Goal: Task Accomplishment & Management: Use online tool/utility

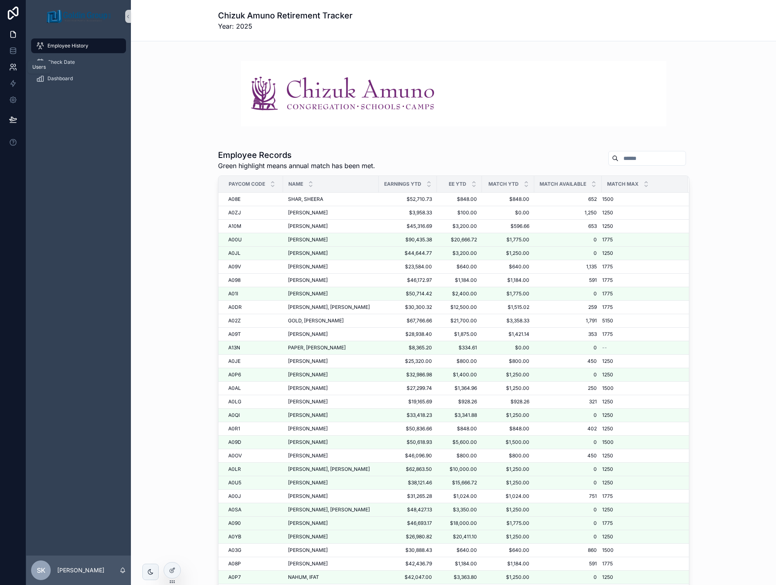
click at [12, 70] on icon at bounding box center [13, 67] width 8 height 8
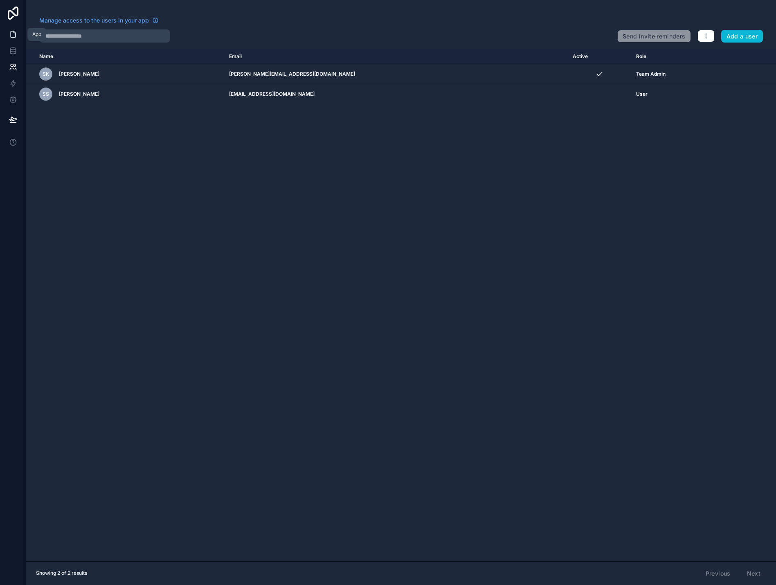
click at [11, 37] on icon at bounding box center [13, 34] width 8 height 8
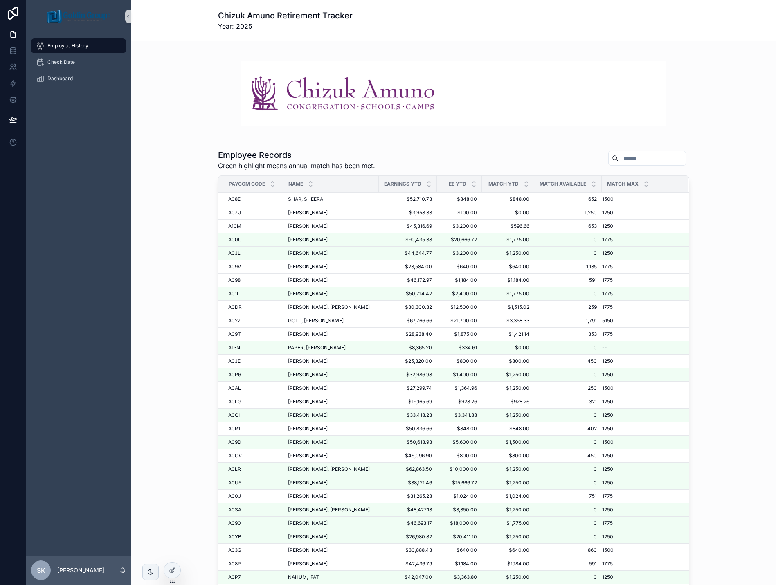
click at [619, 162] on input "scrollable content" at bounding box center [652, 158] width 67 height 11
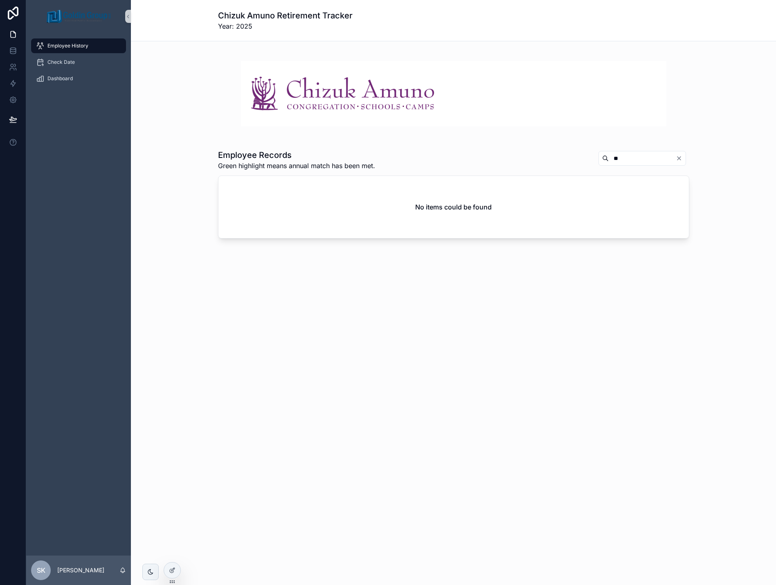
type input "*"
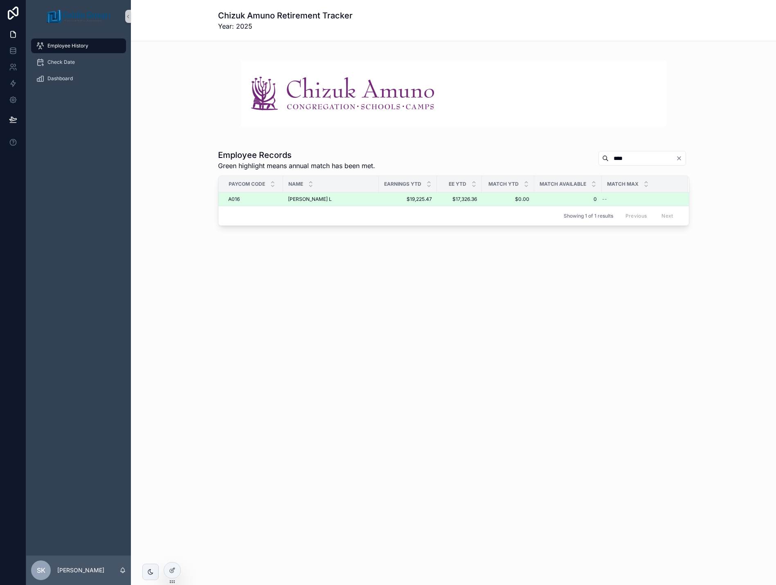
type input "****"
click at [332, 201] on span "[PERSON_NAME] L" at bounding box center [310, 199] width 44 height 7
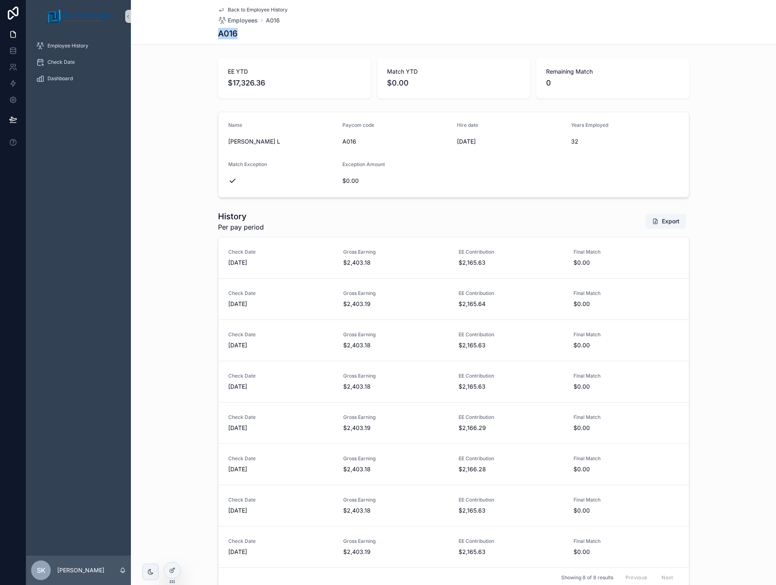
drag, startPoint x: 214, startPoint y: 38, endPoint x: 232, endPoint y: 36, distance: 18.5
click at [232, 36] on div "Back to Employee History Employees A016 A016" at bounding box center [453, 22] width 645 height 45
copy h1 "A016"
click at [239, 8] on span "Back to Employee History" at bounding box center [258, 10] width 60 height 7
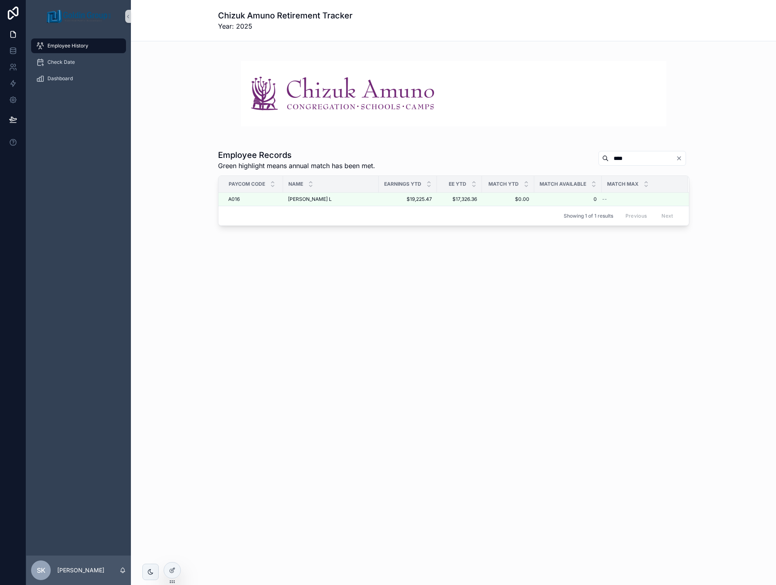
click at [77, 43] on span "Employee History" at bounding box center [67, 46] width 41 height 7
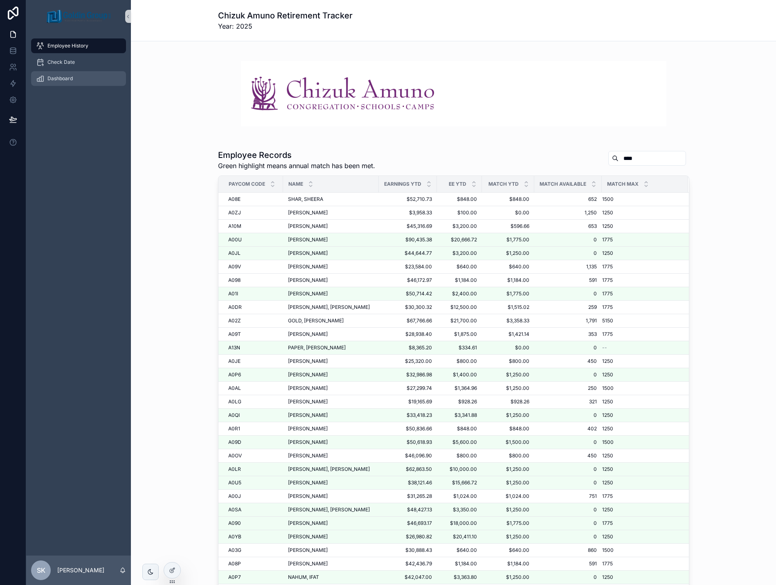
click at [65, 82] on div "Dashboard" at bounding box center [78, 78] width 85 height 13
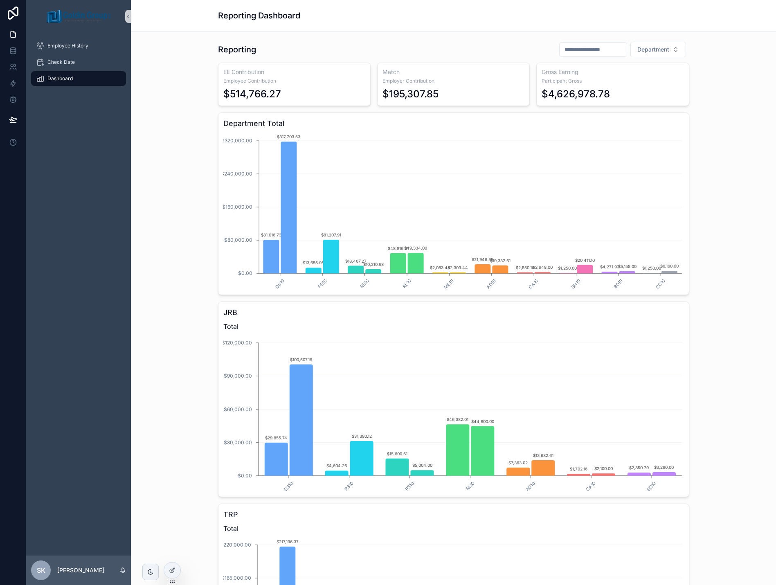
click at [61, 77] on span "Dashboard" at bounding box center [59, 78] width 25 height 7
click at [168, 573] on div at bounding box center [172, 571] width 16 height 16
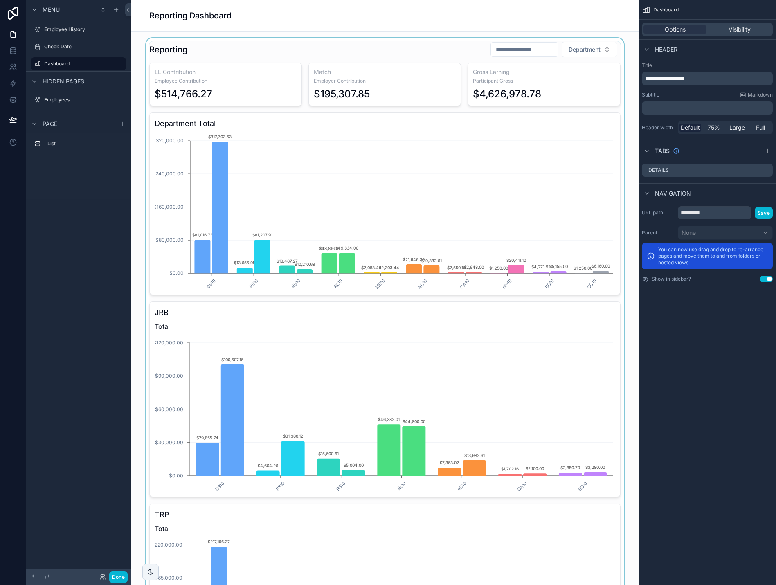
click at [412, 55] on div "scrollable content" at bounding box center [385, 370] width 495 height 665
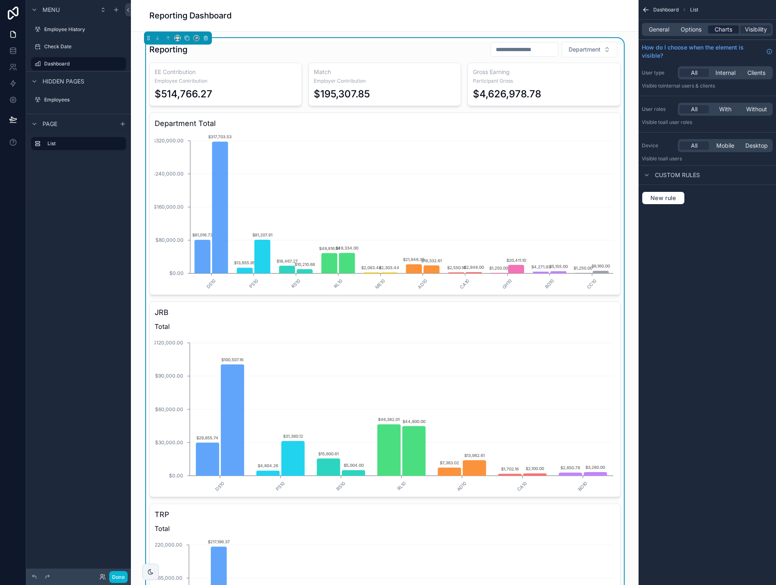
click at [717, 32] on span "Charts" at bounding box center [724, 29] width 18 height 8
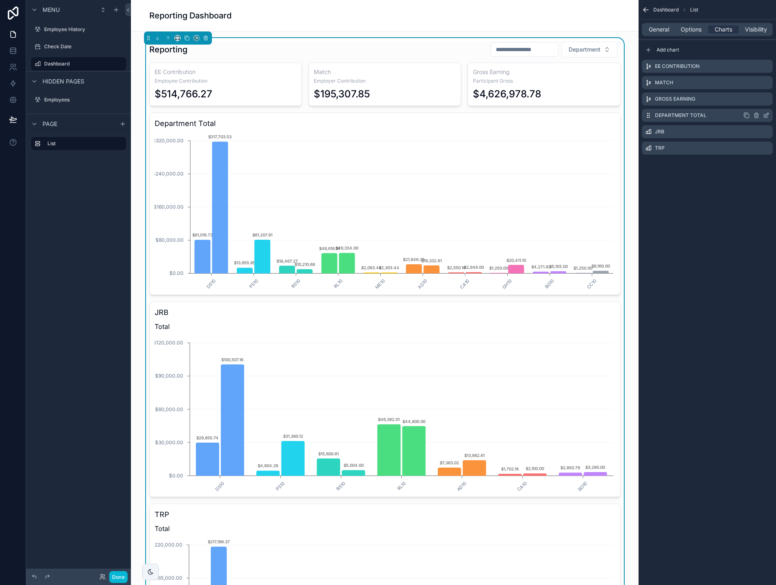
click at [748, 116] on icon "scrollable content" at bounding box center [747, 115] width 7 height 7
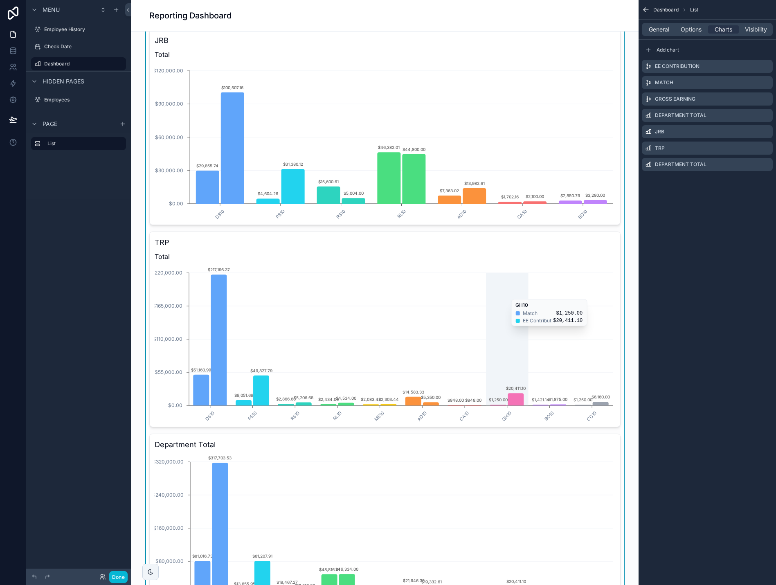
scroll to position [286, 0]
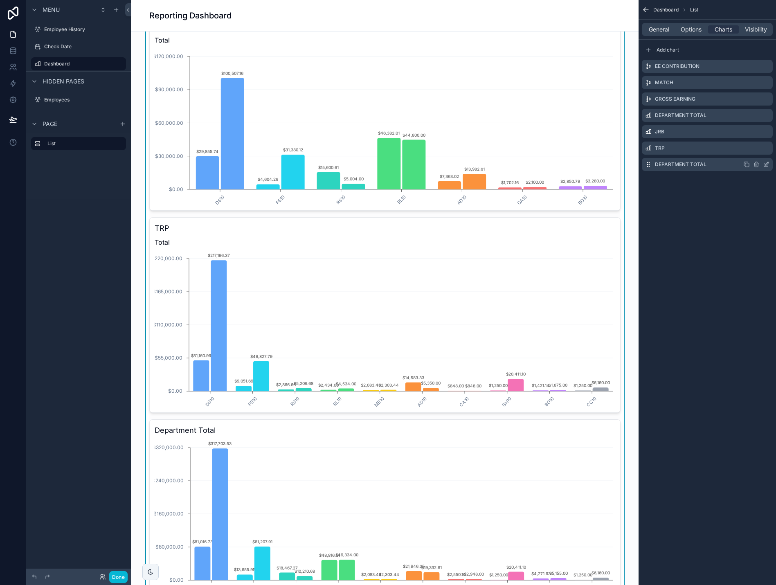
click at [765, 166] on icon "scrollable content" at bounding box center [767, 165] width 4 height 4
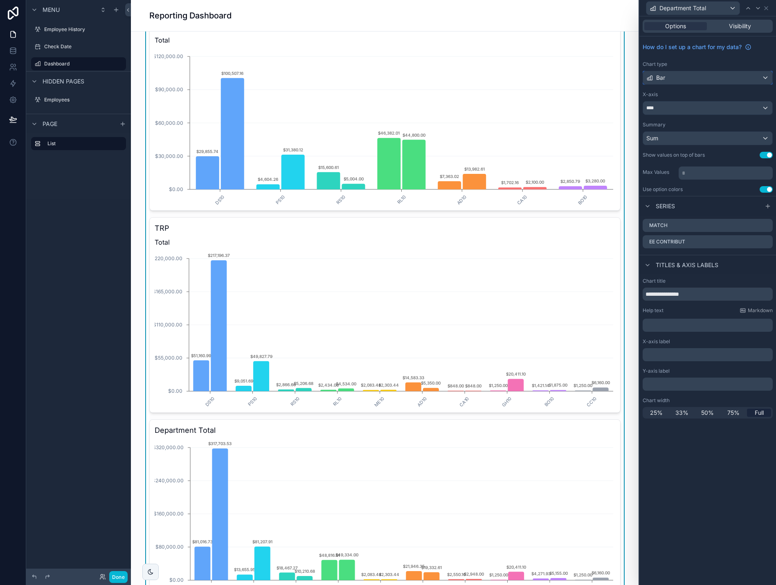
click at [674, 80] on div "Bar" at bounding box center [707, 77] width 129 height 13
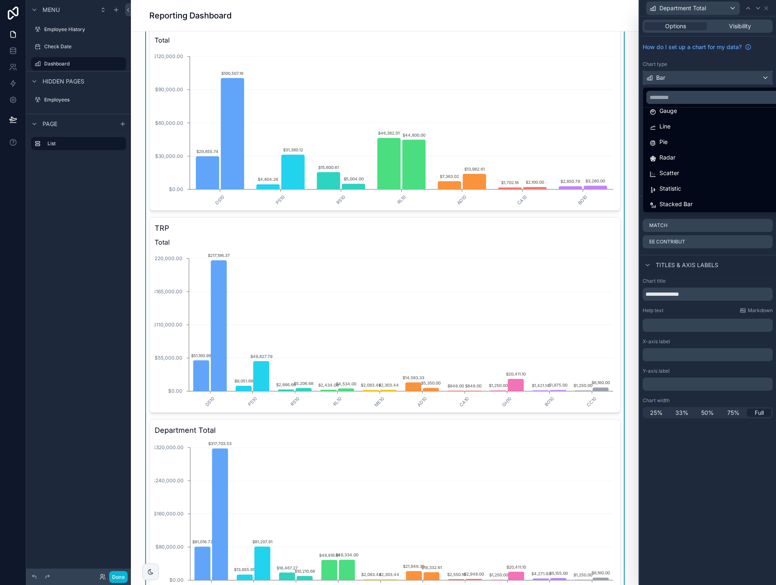
scroll to position [58, 0]
click at [686, 184] on div "Statistic" at bounding box center [717, 188] width 135 height 10
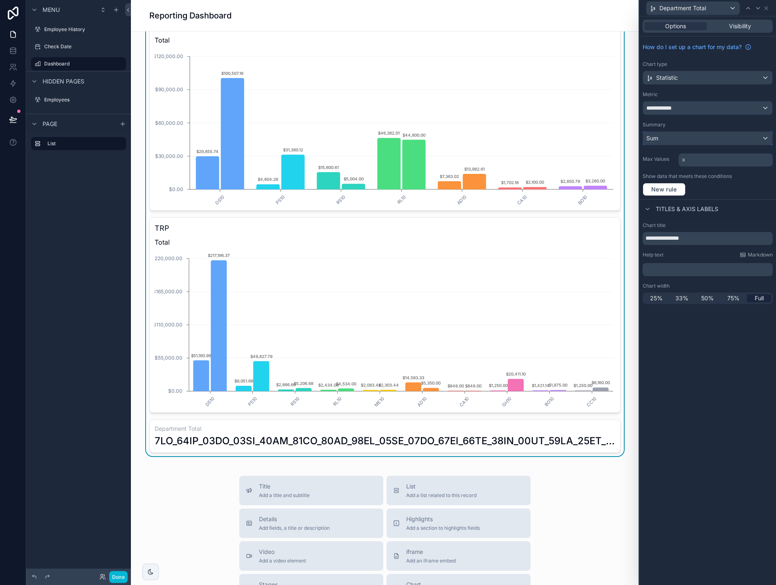
click at [738, 139] on div "Sum" at bounding box center [707, 138] width 129 height 13
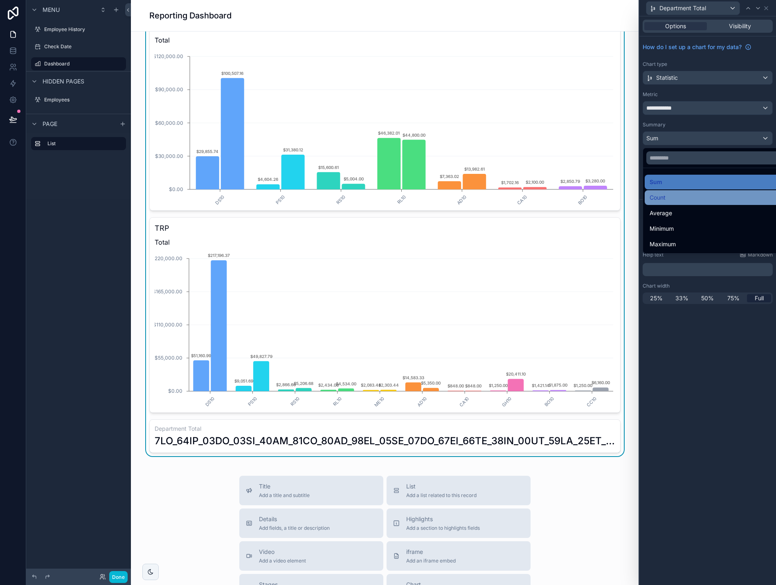
click at [724, 197] on div "Count" at bounding box center [717, 198] width 135 height 10
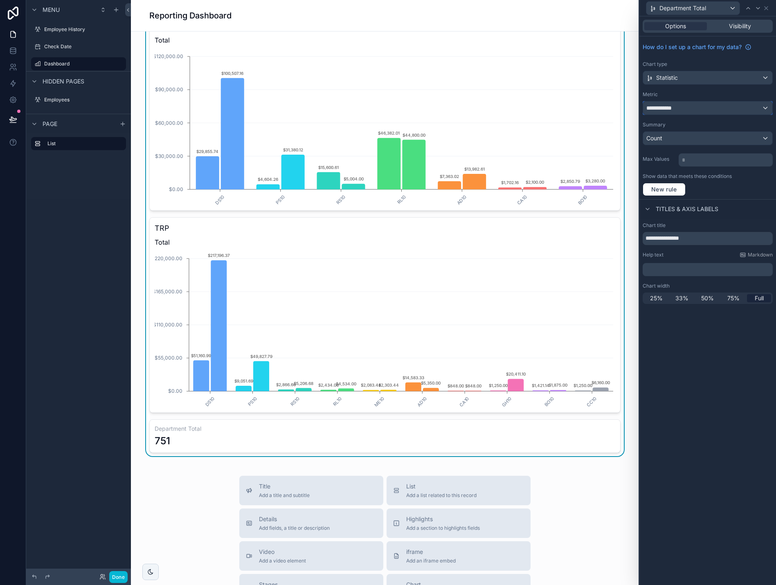
click at [697, 109] on div "**********" at bounding box center [707, 108] width 129 height 13
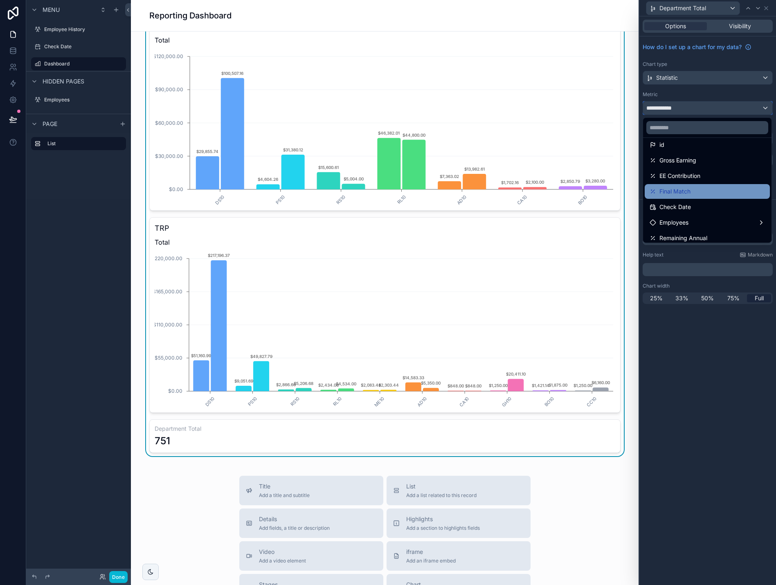
scroll to position [0, 0]
click at [705, 108] on div at bounding box center [708, 292] width 137 height 585
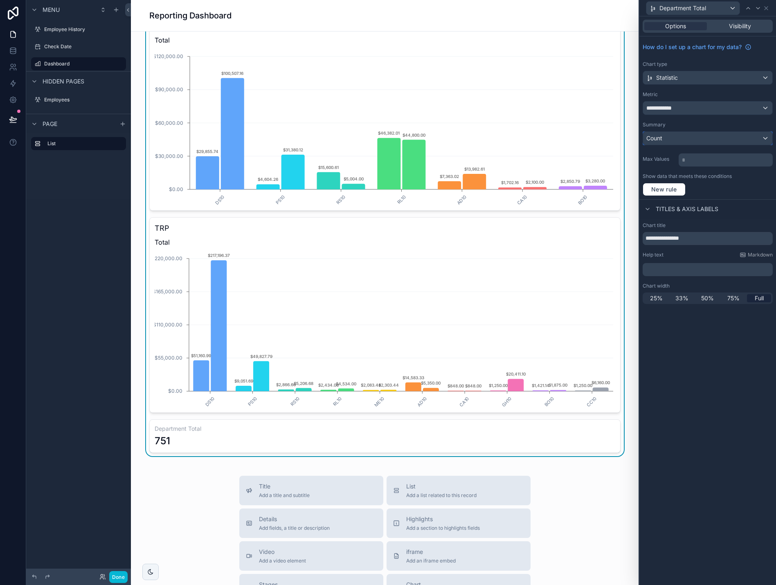
click at [702, 139] on div "Count" at bounding box center [707, 138] width 129 height 13
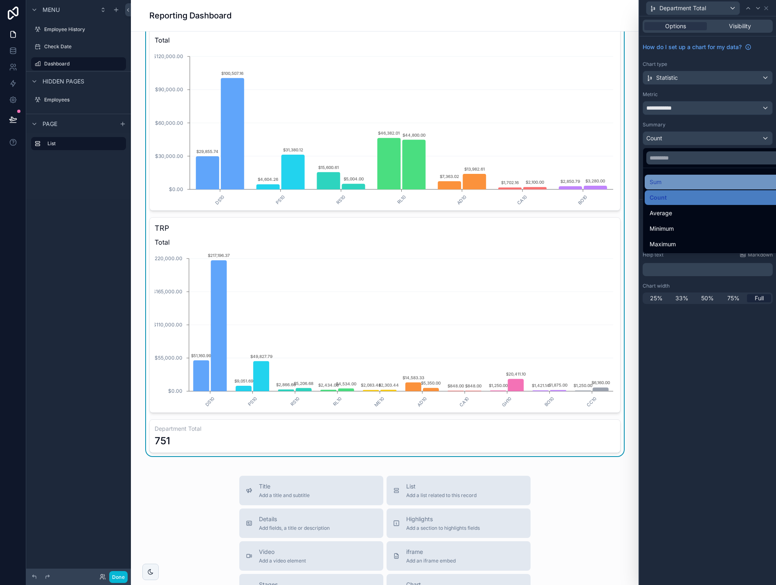
click at [683, 184] on div "Sum" at bounding box center [717, 182] width 135 height 10
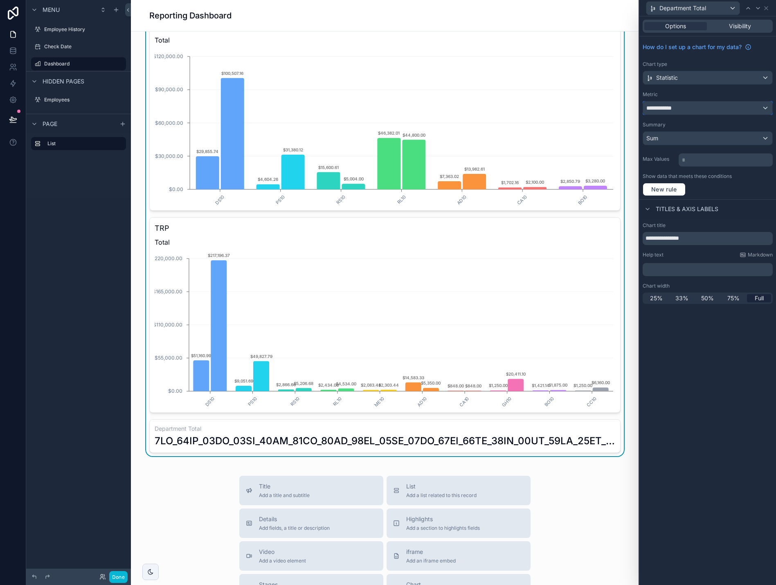
click at [677, 108] on span "**********" at bounding box center [662, 108] width 31 height 8
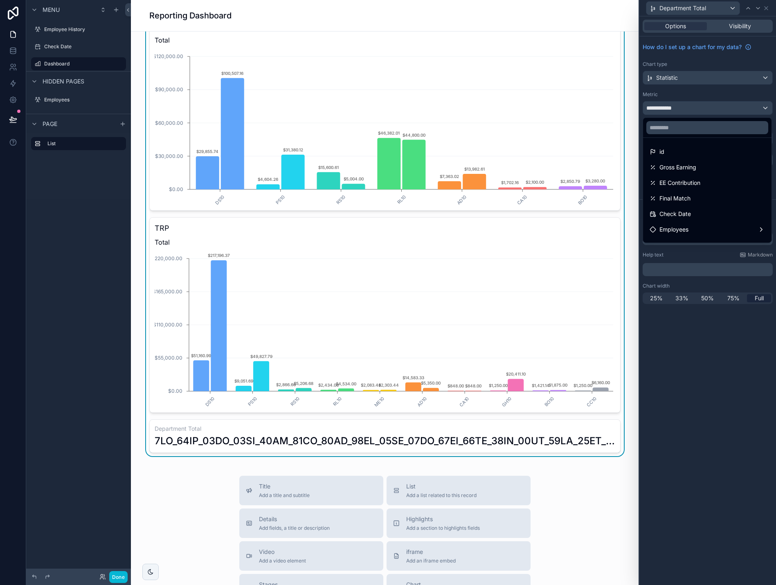
click at [767, 7] on div at bounding box center [708, 292] width 137 height 585
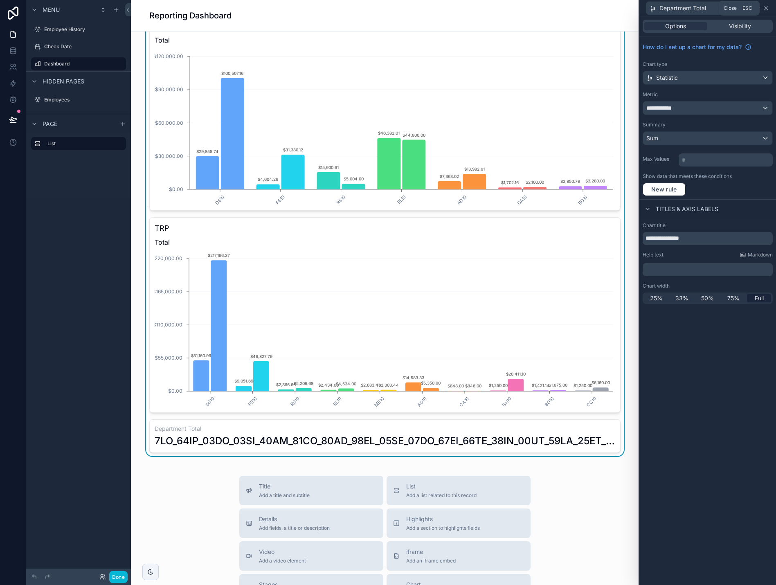
click at [767, 7] on icon at bounding box center [766, 8] width 7 height 7
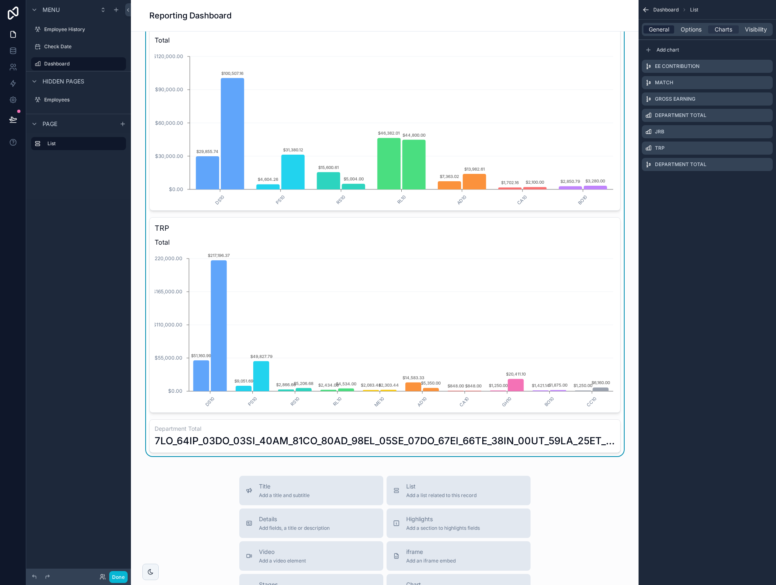
click at [661, 27] on span "General" at bounding box center [659, 29] width 20 height 8
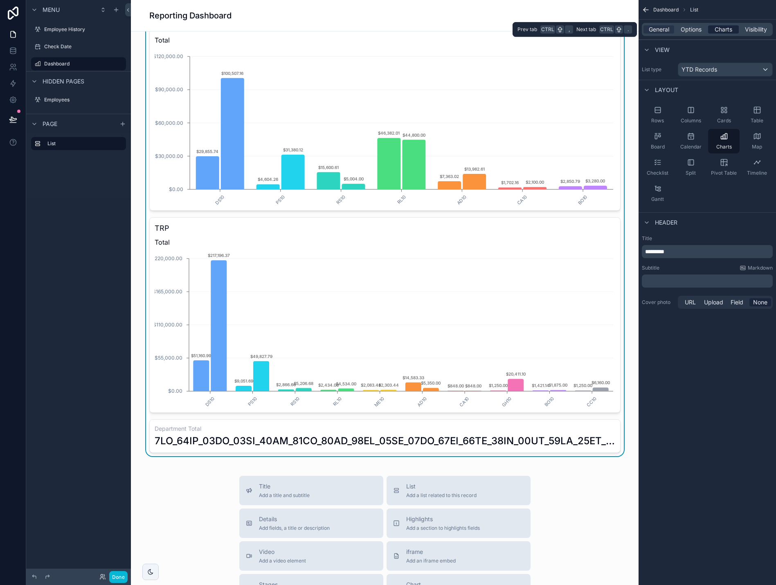
click at [726, 29] on span "Charts" at bounding box center [724, 29] width 18 height 8
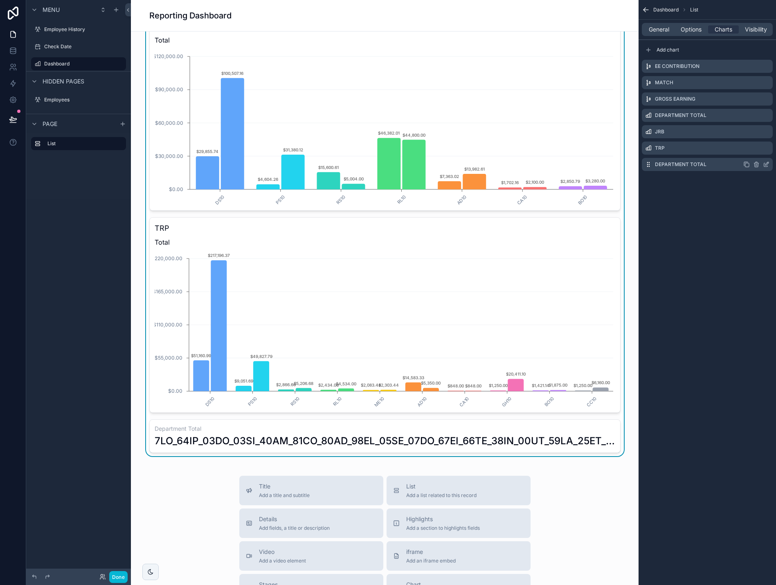
click at [767, 163] on icon "scrollable content" at bounding box center [766, 164] width 7 height 7
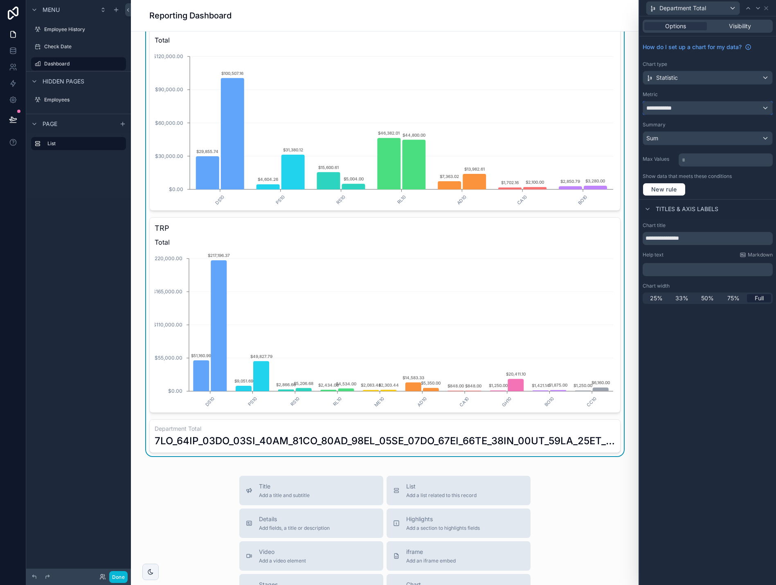
click at [697, 109] on div "**********" at bounding box center [707, 108] width 129 height 13
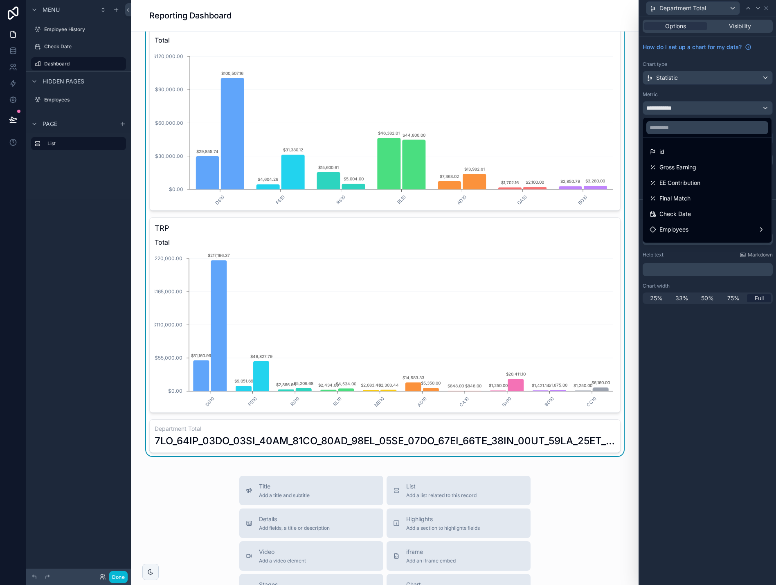
click at [675, 82] on div at bounding box center [708, 292] width 137 height 585
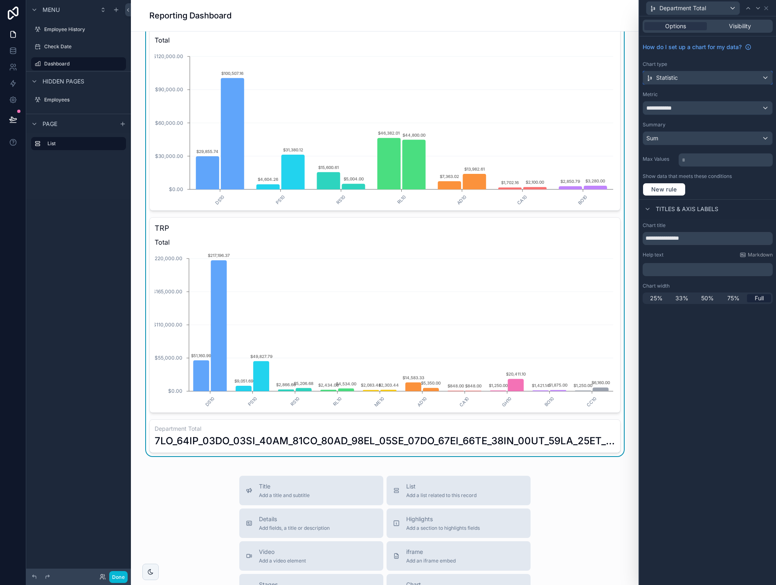
click at [675, 82] on div "Statistic" at bounding box center [707, 77] width 129 height 13
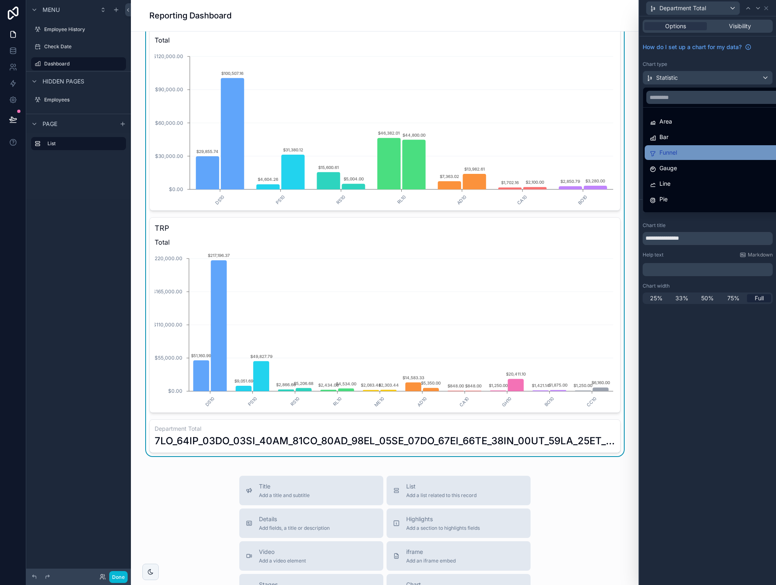
click at [677, 156] on span "Funnel" at bounding box center [669, 153] width 18 height 10
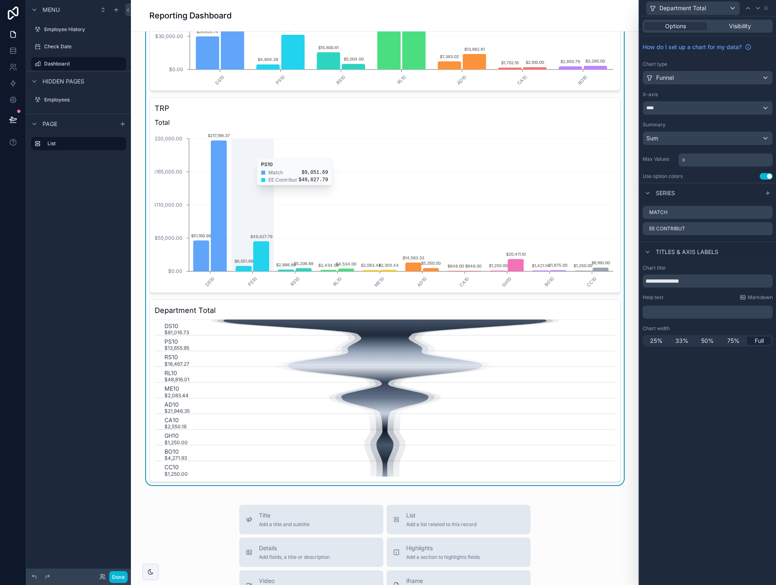
scroll to position [450, 0]
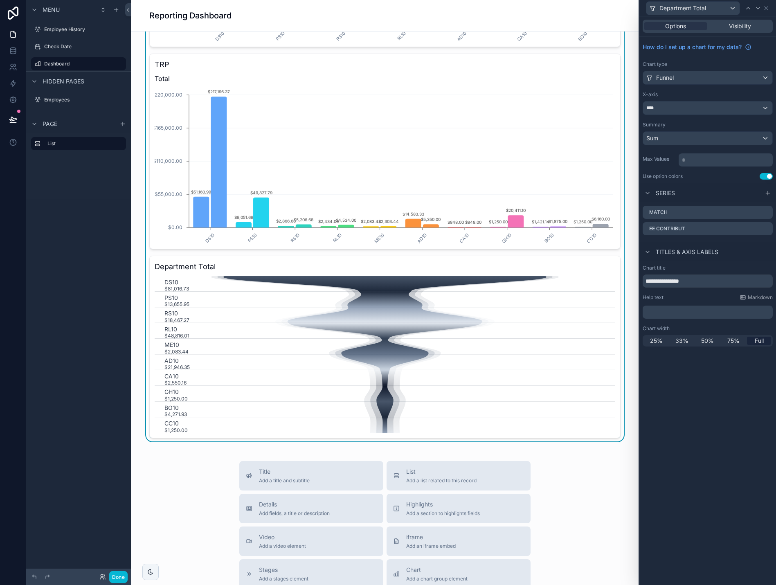
click at [767, 176] on button "Use setting" at bounding box center [766, 176] width 13 height 7
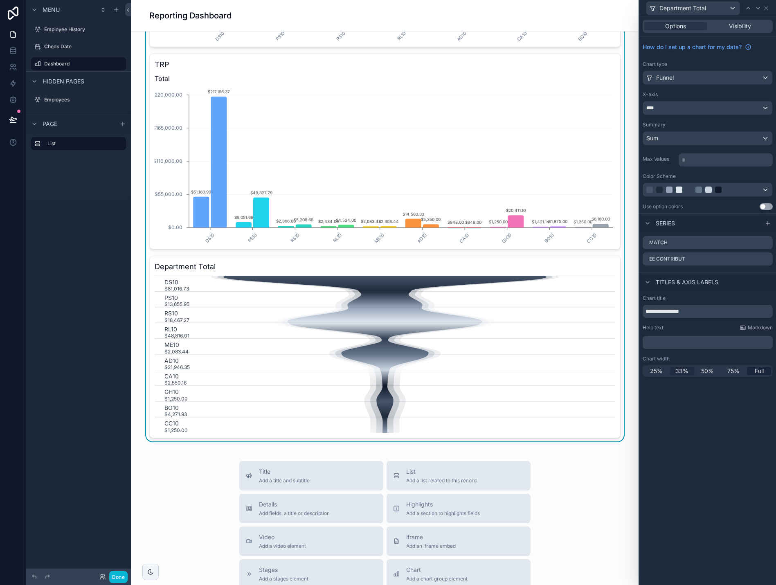
click at [686, 372] on span "33%" at bounding box center [682, 371] width 13 height 8
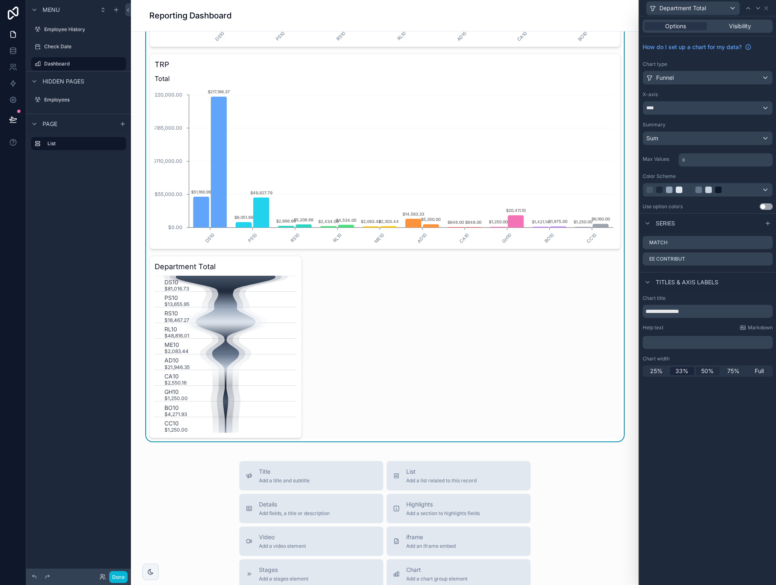
click at [706, 370] on span "50%" at bounding box center [708, 371] width 13 height 8
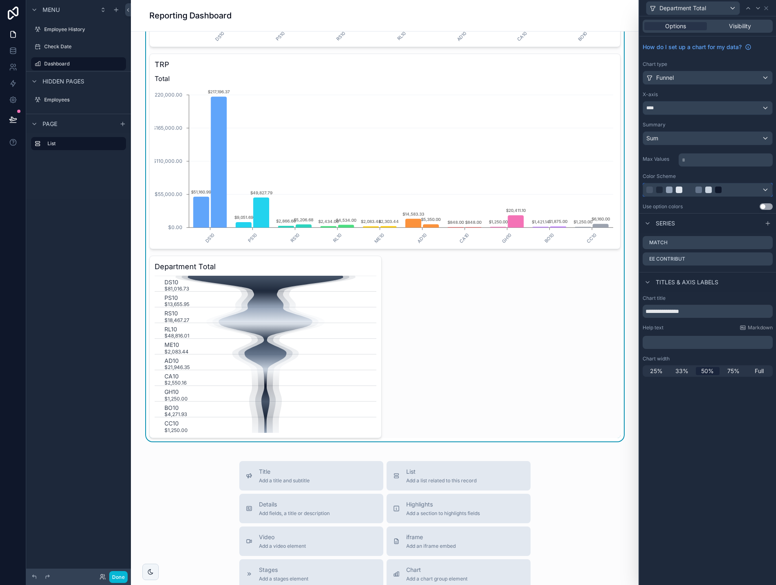
click at [760, 188] on div at bounding box center [707, 189] width 129 height 13
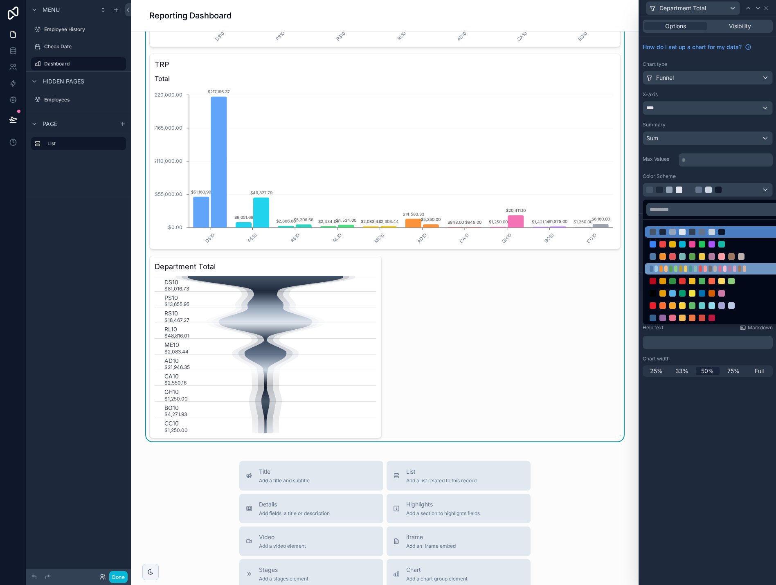
click at [746, 267] on div at bounding box center [744, 269] width 3 height 7
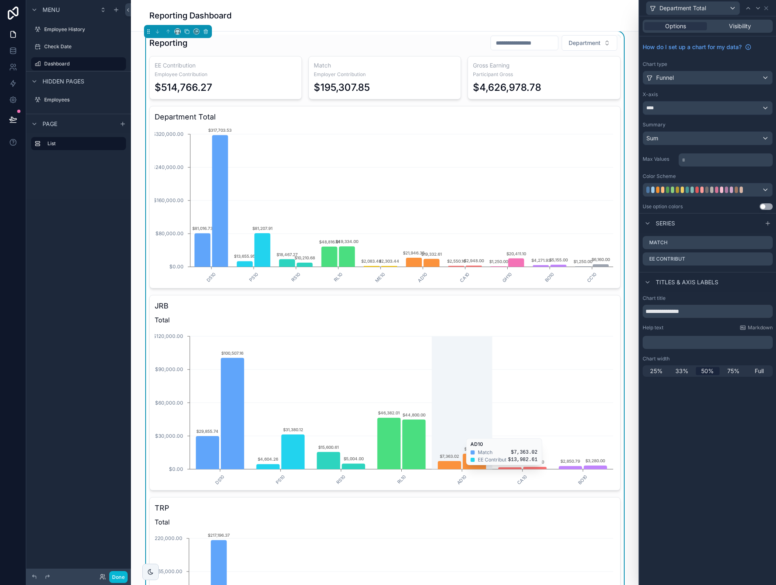
scroll to position [0, 0]
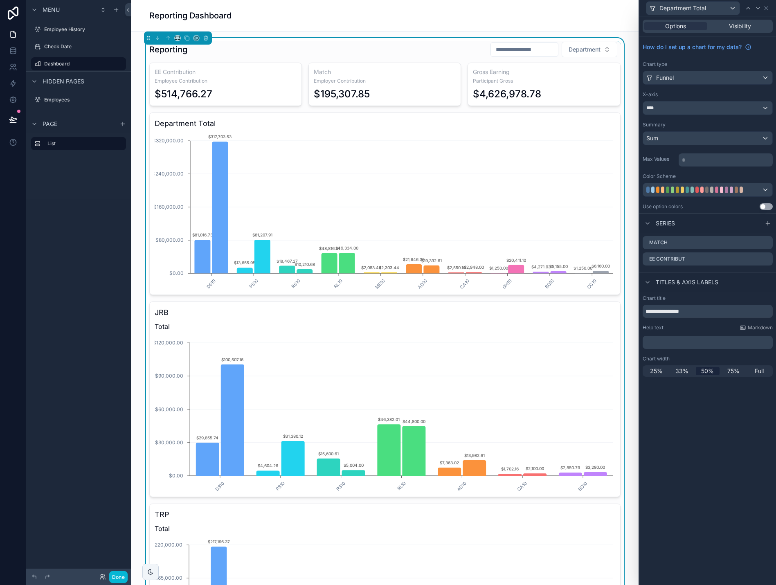
click at [497, 124] on h3 "Department Total" at bounding box center [385, 123] width 461 height 11
click at [495, 52] on input "scrollable content" at bounding box center [524, 49] width 67 height 11
click at [468, 71] on button "scrollable content" at bounding box center [466, 69] width 15 height 15
click at [467, 210] on button "31" at bounding box center [466, 207] width 15 height 15
type input "**********"
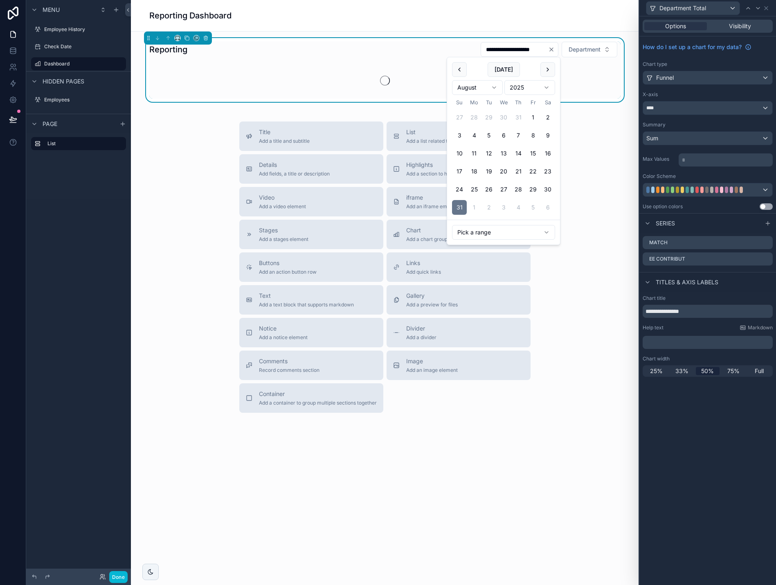
click at [405, 45] on div "**********" at bounding box center [384, 49] width 471 height 16
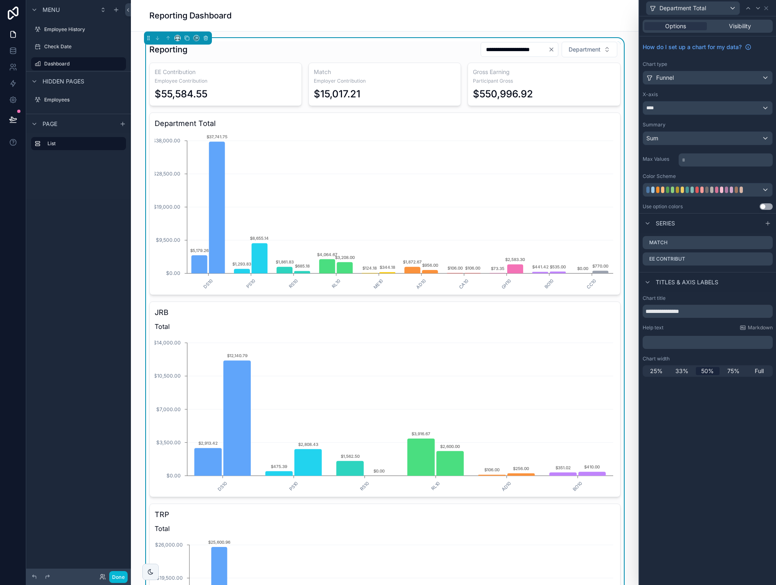
click at [544, 122] on h3 "Department Total" at bounding box center [385, 123] width 461 height 11
click at [767, 8] on icon at bounding box center [766, 8] width 3 height 3
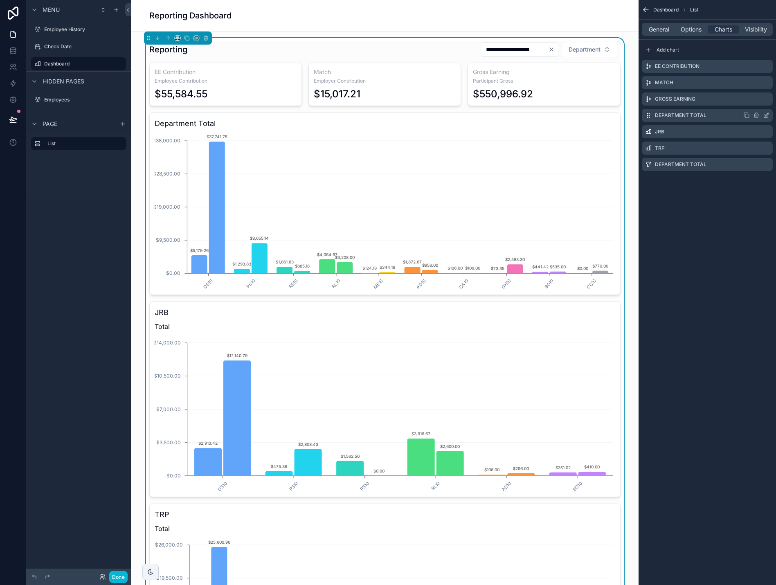
click at [767, 115] on icon "scrollable content" at bounding box center [766, 115] width 7 height 7
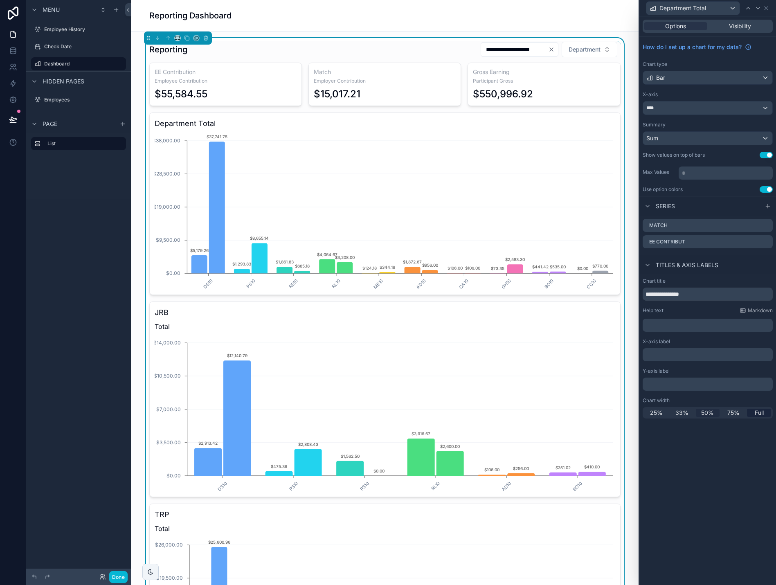
click at [705, 411] on span "50%" at bounding box center [708, 413] width 13 height 8
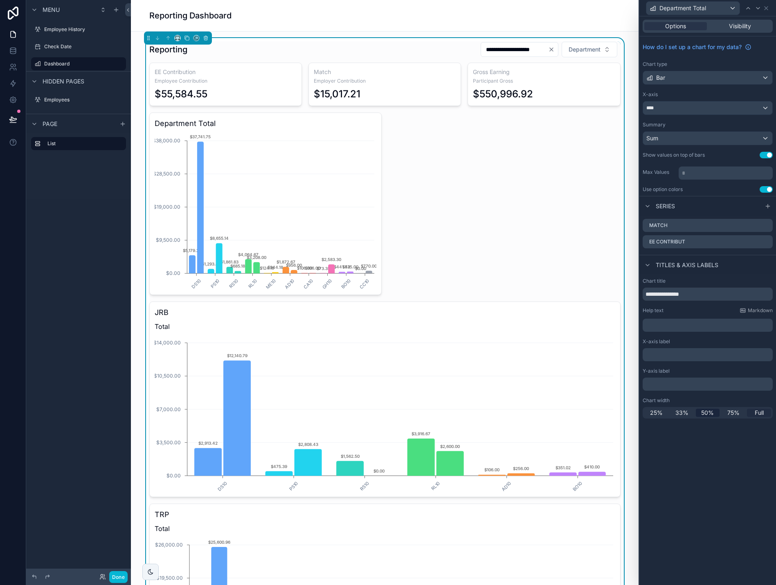
click at [757, 412] on span "Full" at bounding box center [759, 413] width 9 height 8
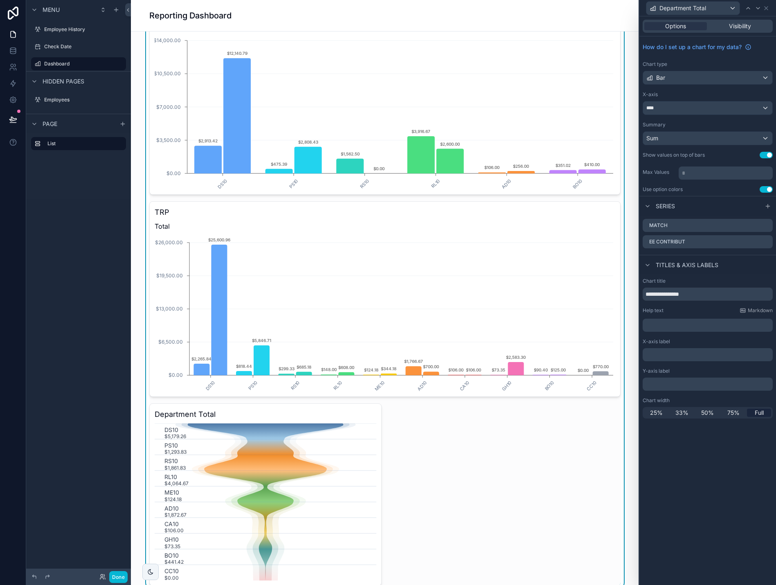
scroll to position [327, 0]
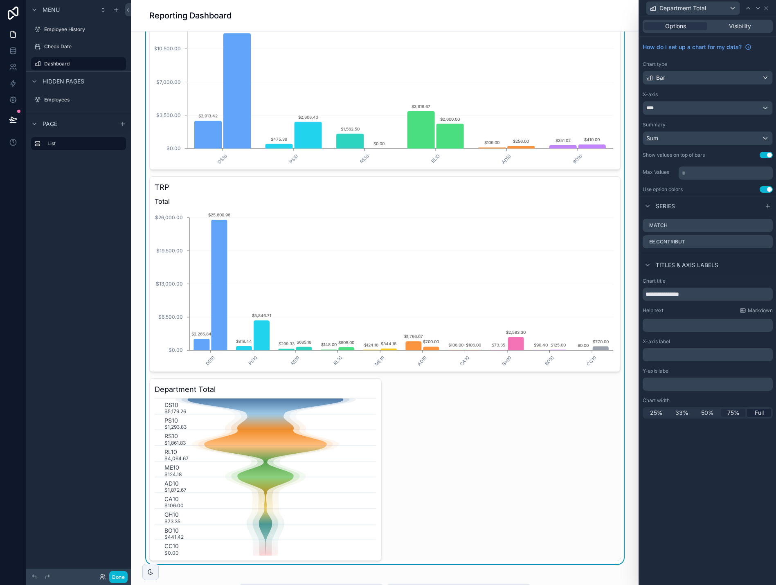
click at [733, 412] on span "75%" at bounding box center [734, 413] width 12 height 8
click at [757, 413] on span "Full" at bounding box center [759, 413] width 9 height 8
click at [369, 472] on icon "DS10 $5,179.26 PS10 $1,293.83 RS10 $1,861.83 RL10 $4,064.67 ME10 $124.18 AD10 $…" at bounding box center [266, 477] width 222 height 157
click at [768, 9] on icon at bounding box center [766, 8] width 3 height 3
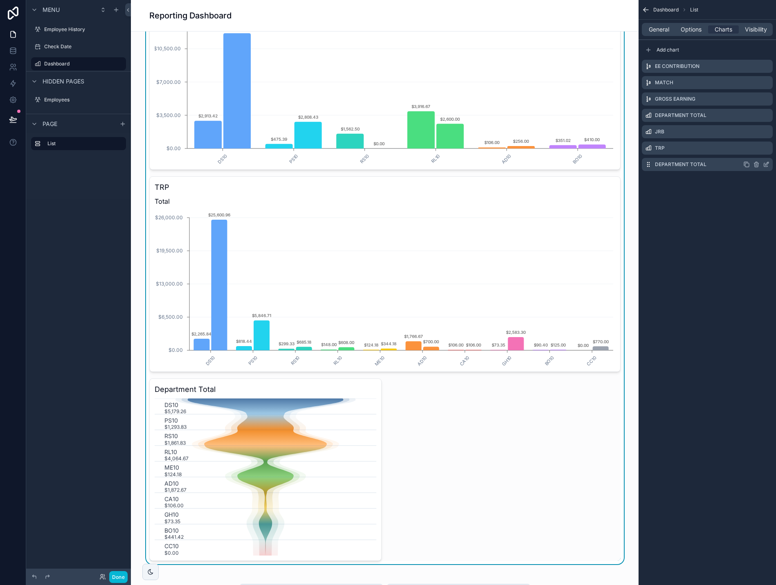
click at [767, 163] on icon "scrollable content" at bounding box center [767, 163] width 3 height 3
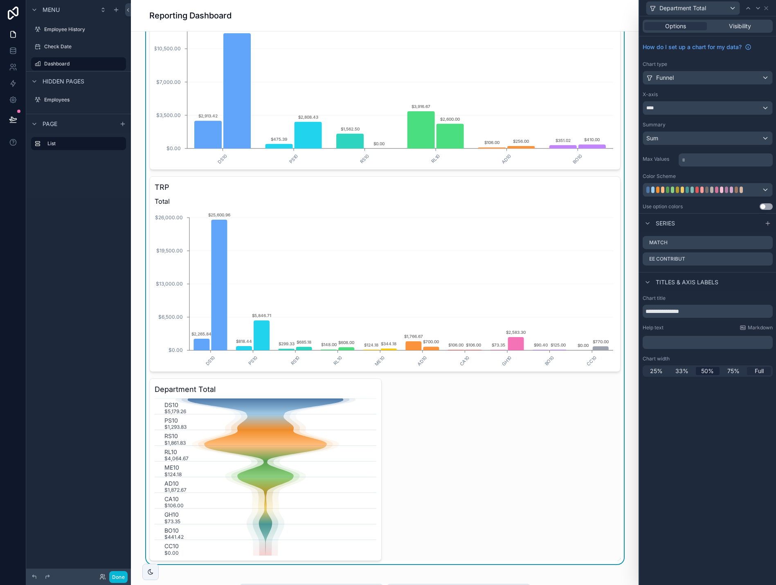
click at [756, 371] on span "Full" at bounding box center [759, 371] width 9 height 8
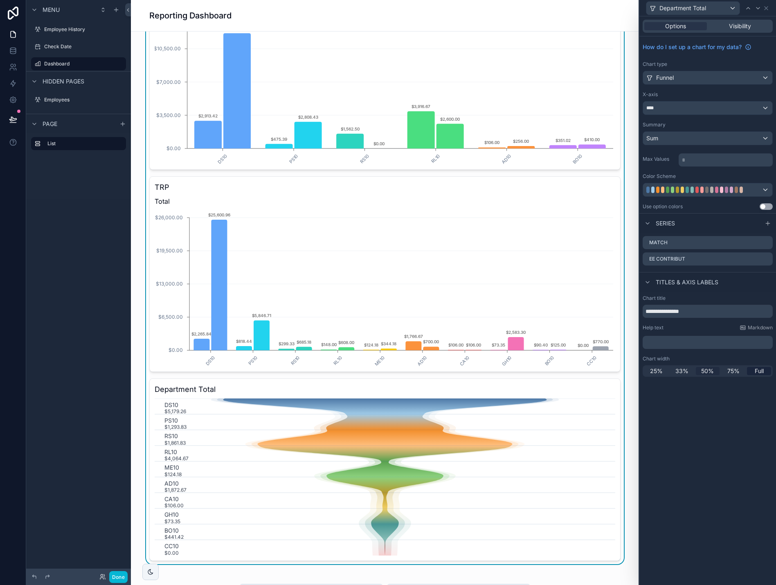
click at [708, 374] on span "50%" at bounding box center [708, 371] width 13 height 8
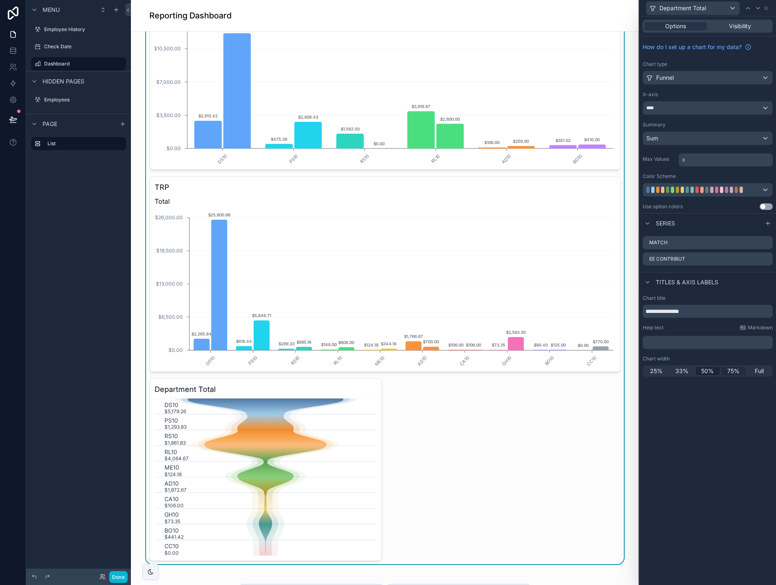
click at [734, 371] on span "75%" at bounding box center [734, 371] width 12 height 8
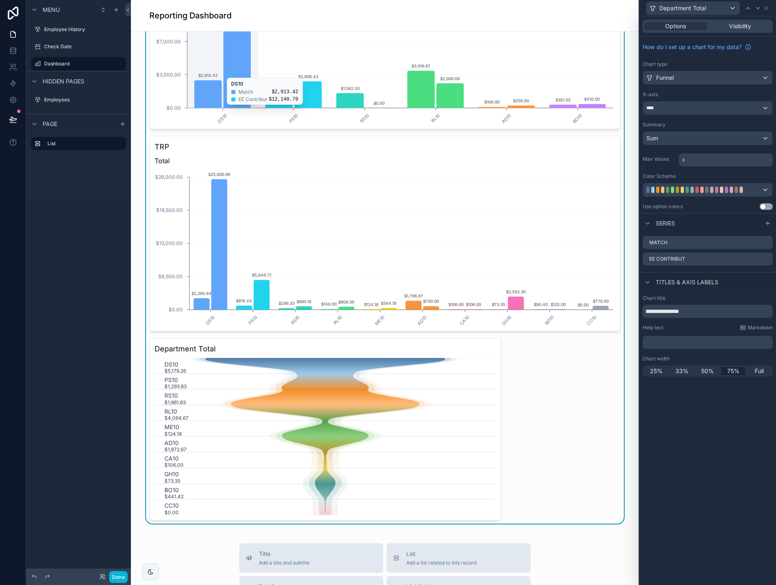
scroll to position [368, 0]
drag, startPoint x: 677, startPoint y: 314, endPoint x: 619, endPoint y: 316, distance: 58.6
click at [619, 316] on div "**********" at bounding box center [388, 292] width 776 height 585
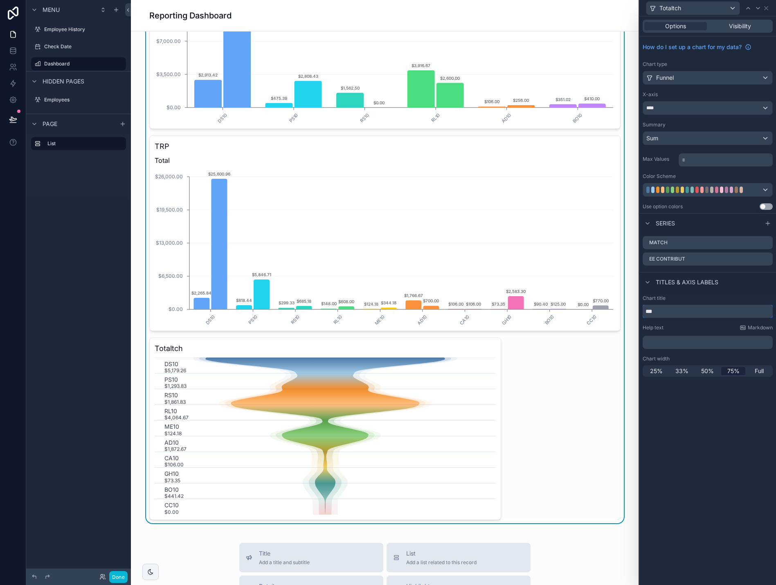
type input "*"
type input "*****"
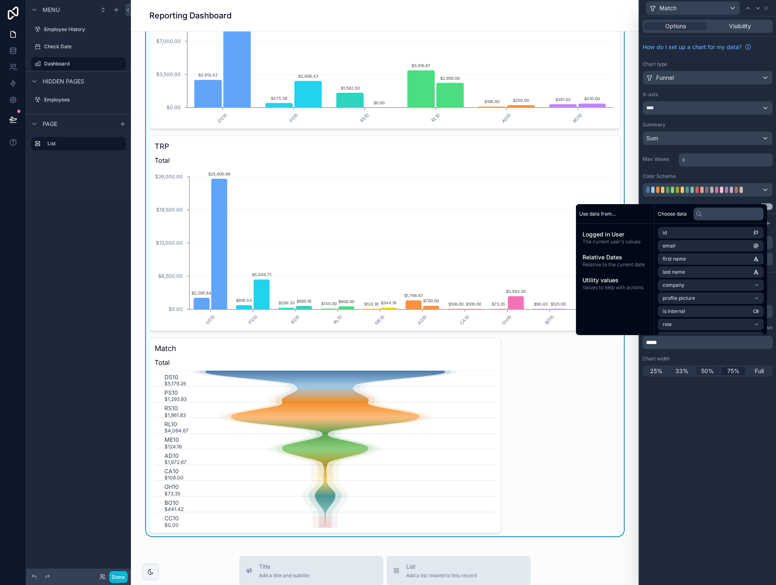
click at [708, 371] on span "50%" at bounding box center [708, 371] width 13 height 8
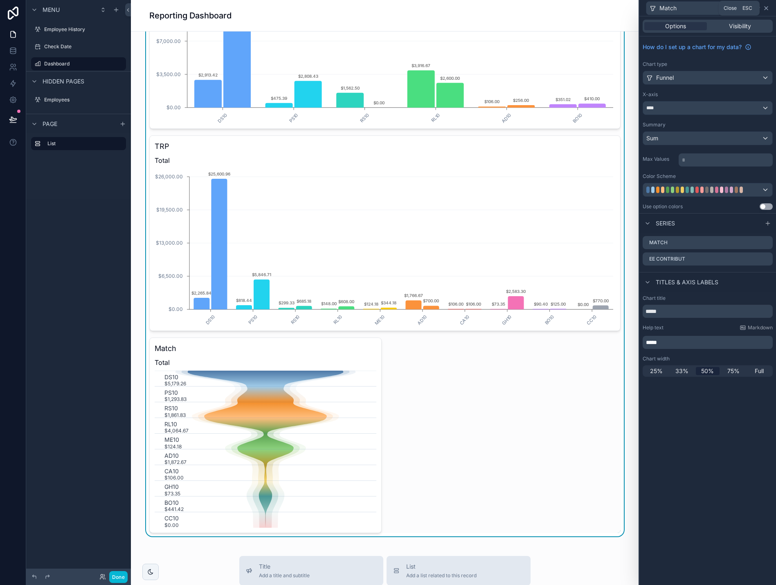
click at [767, 6] on icon at bounding box center [766, 8] width 7 height 7
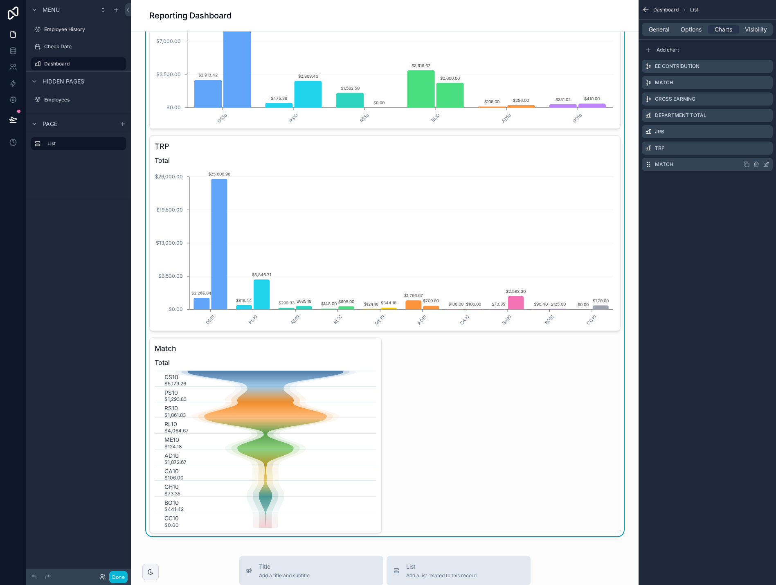
click at [747, 164] on icon "scrollable content" at bounding box center [747, 164] width 7 height 7
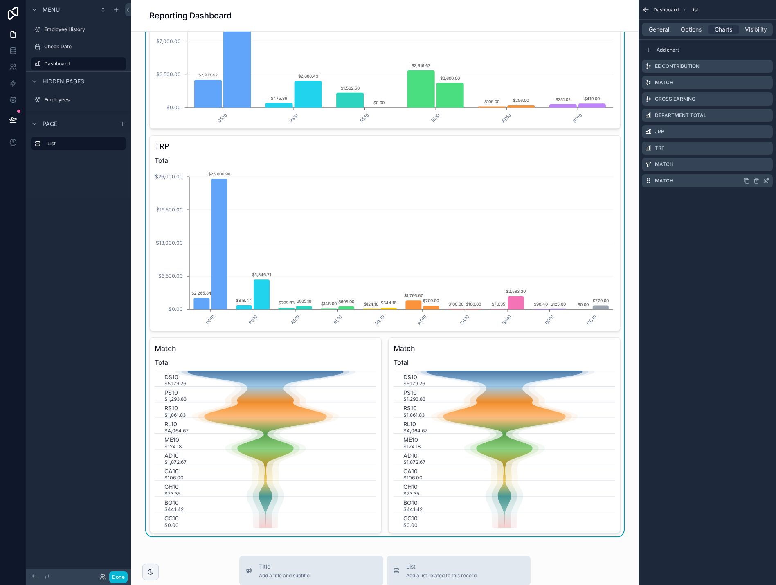
click at [766, 179] on icon "scrollable content" at bounding box center [766, 181] width 7 height 7
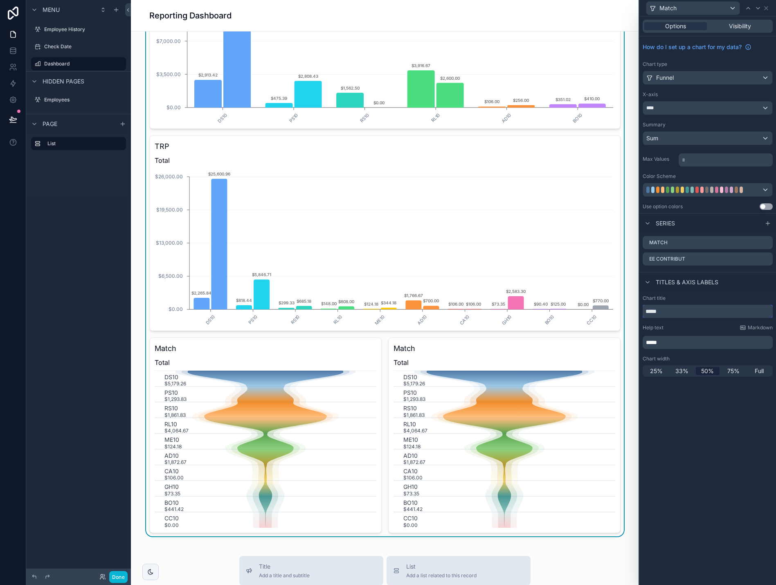
drag, startPoint x: 675, startPoint y: 312, endPoint x: 642, endPoint y: 311, distance: 32.8
click at [642, 311] on div "Chart title ***** Help text Markdown ***** Chart width 25% 33% 50% 75% Full" at bounding box center [708, 336] width 137 height 88
type input "**********"
click at [766, 258] on icon at bounding box center [766, 259] width 7 height 7
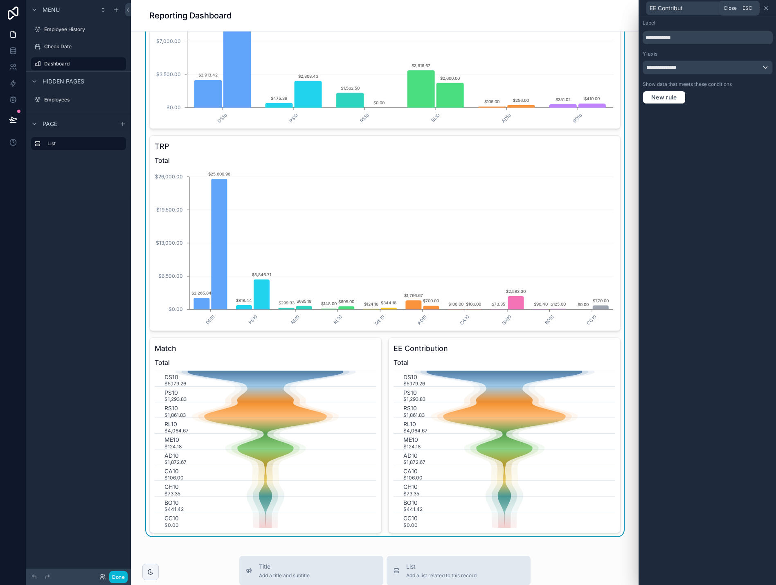
click at [768, 9] on icon at bounding box center [766, 8] width 7 height 7
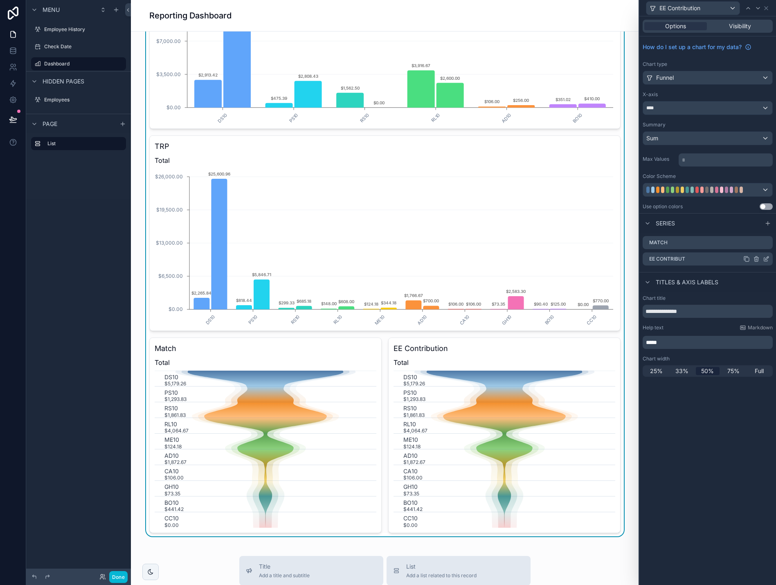
click at [756, 258] on icon at bounding box center [756, 259] width 7 height 7
click at [750, 245] on button at bounding box center [754, 246] width 10 height 10
click at [752, 246] on div "Match" at bounding box center [708, 242] width 130 height 13
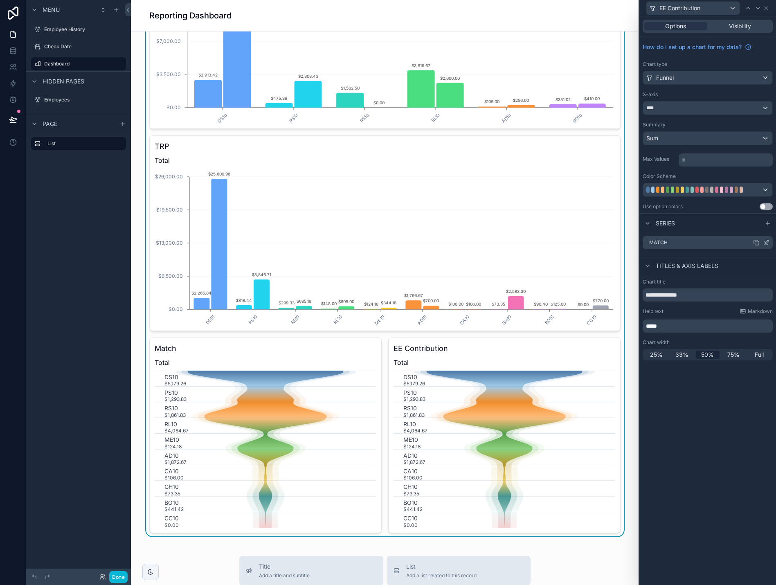
click at [765, 243] on icon at bounding box center [766, 242] width 7 height 7
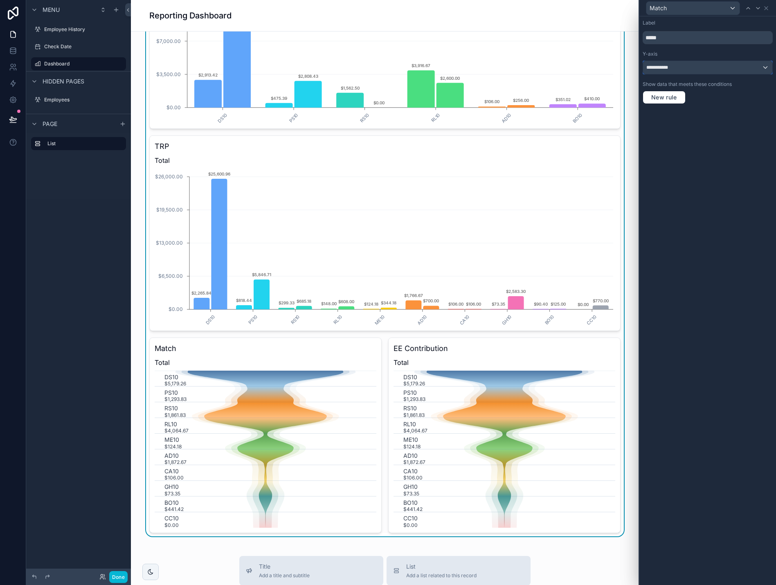
click at [721, 65] on div "**********" at bounding box center [707, 67] width 129 height 13
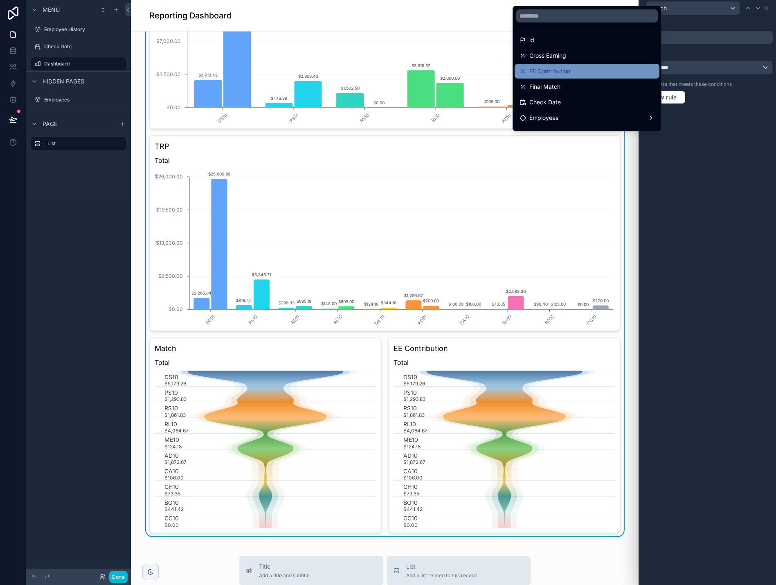
click at [619, 66] on div "EE Contribution" at bounding box center [587, 71] width 135 height 10
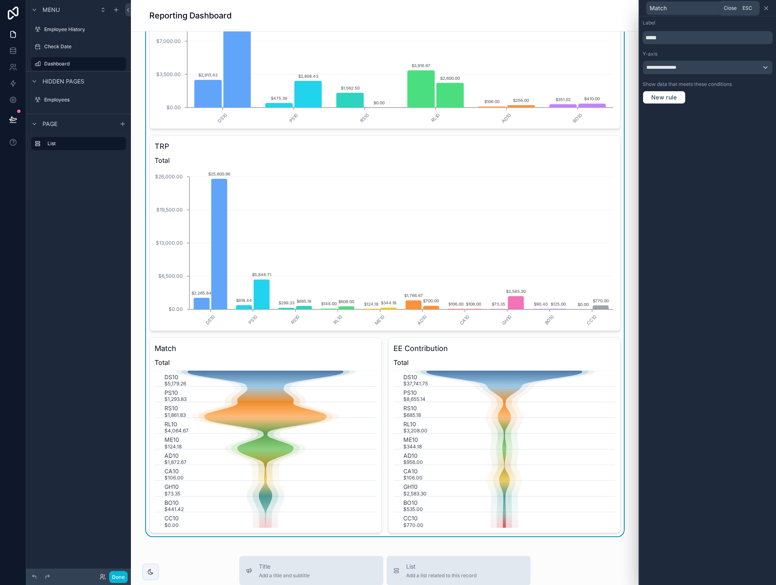
click at [769, 8] on icon at bounding box center [766, 8] width 7 height 7
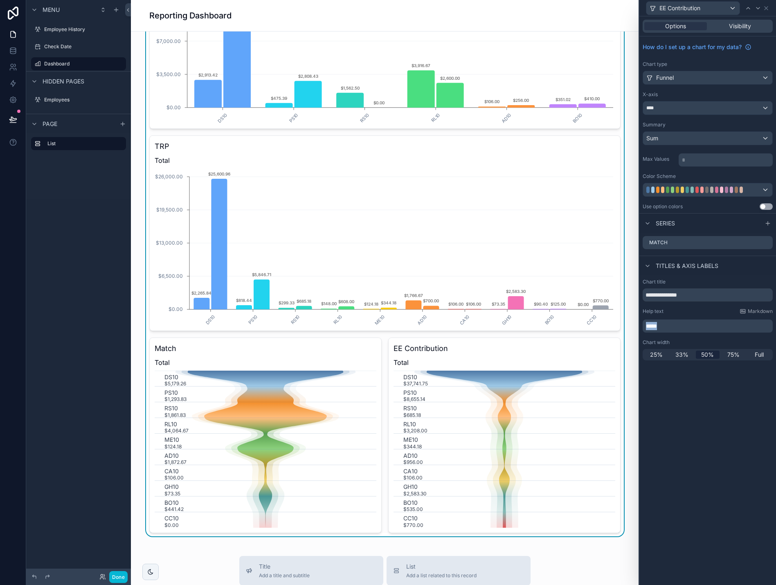
drag, startPoint x: 652, startPoint y: 329, endPoint x: 637, endPoint y: 330, distance: 15.2
click at [637, 330] on div "**********" at bounding box center [388, 292] width 776 height 585
click at [767, 9] on icon at bounding box center [766, 8] width 7 height 7
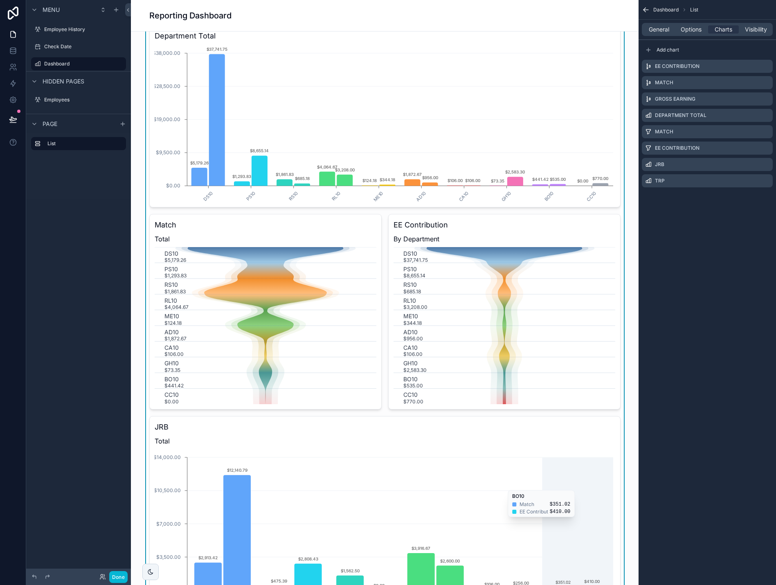
scroll to position [41, 0]
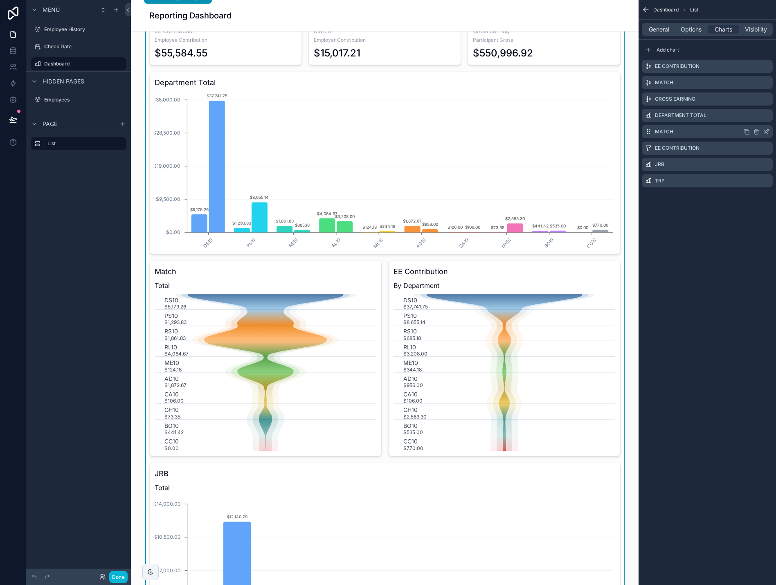
click at [766, 130] on icon "scrollable content" at bounding box center [766, 132] width 7 height 7
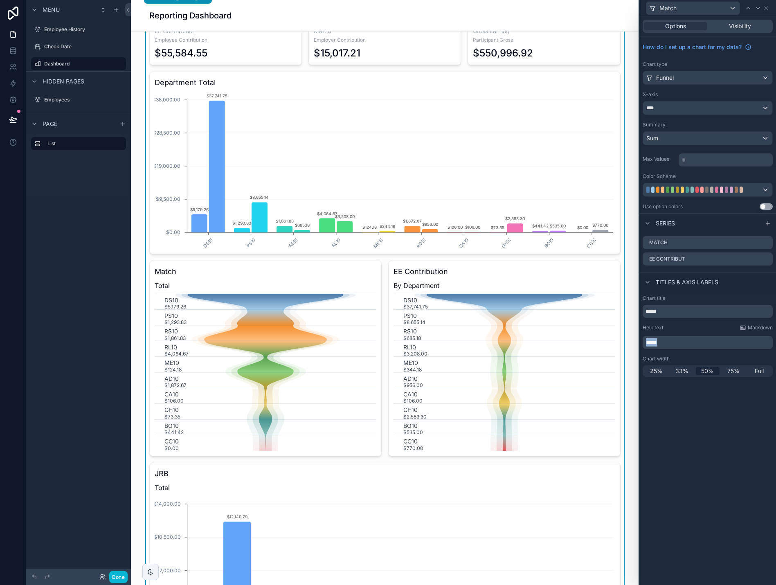
drag, startPoint x: 665, startPoint y: 346, endPoint x: 643, endPoint y: 346, distance: 22.1
click at [643, 346] on div "*****" at bounding box center [708, 342] width 130 height 13
click at [666, 453] on div "**********" at bounding box center [708, 300] width 137 height 569
click at [766, 9] on icon at bounding box center [766, 8] width 7 height 7
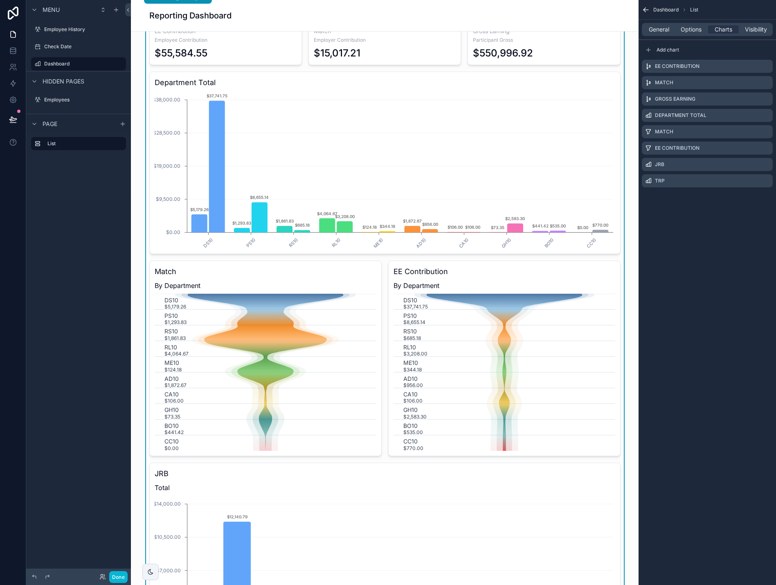
click at [363, 83] on h3 "Department Total" at bounding box center [385, 82] width 461 height 11
click at [767, 115] on icon "scrollable content" at bounding box center [767, 114] width 3 height 3
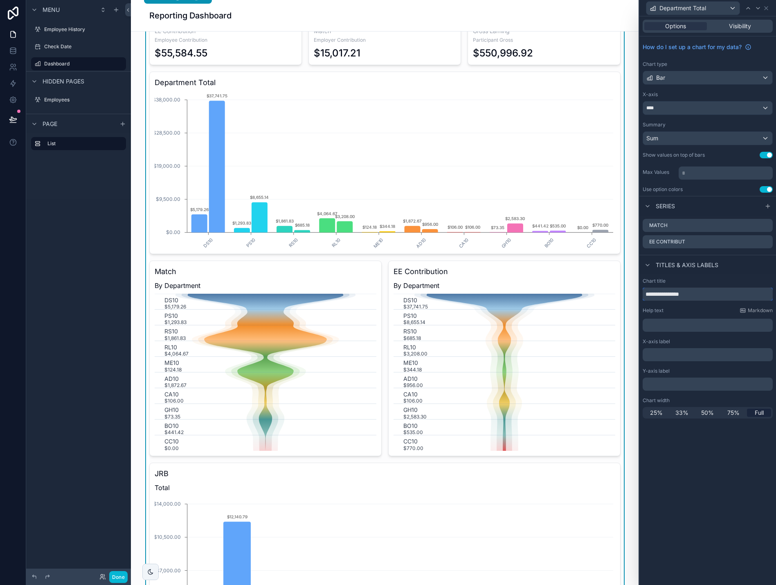
drag, startPoint x: 695, startPoint y: 296, endPoint x: 680, endPoint y: 295, distance: 15.6
click at [680, 295] on input "**********" at bounding box center [708, 294] width 130 height 13
type input "**********"
click at [682, 330] on div "﻿" at bounding box center [708, 325] width 130 height 13
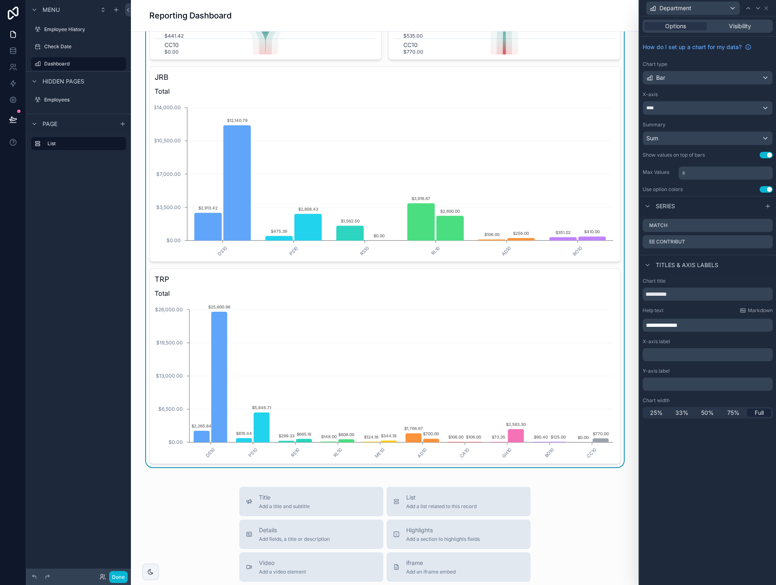
scroll to position [491, 0]
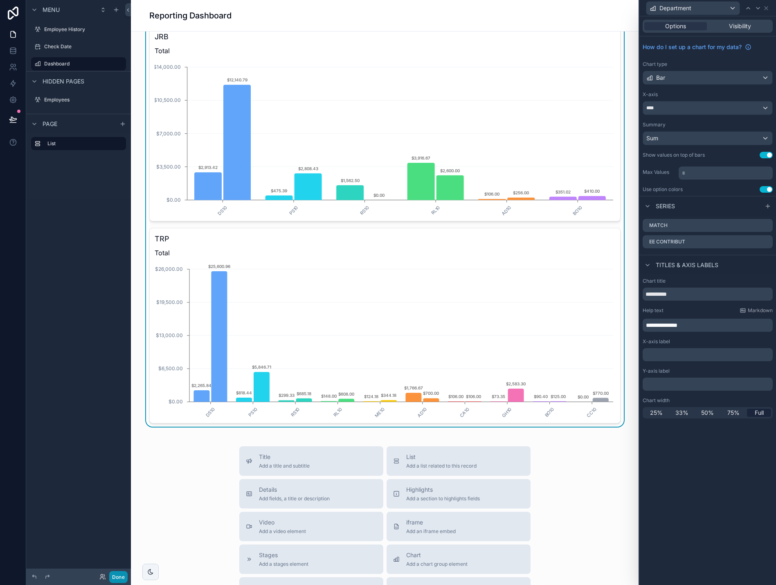
click at [125, 577] on button "Done" at bounding box center [118, 577] width 18 height 12
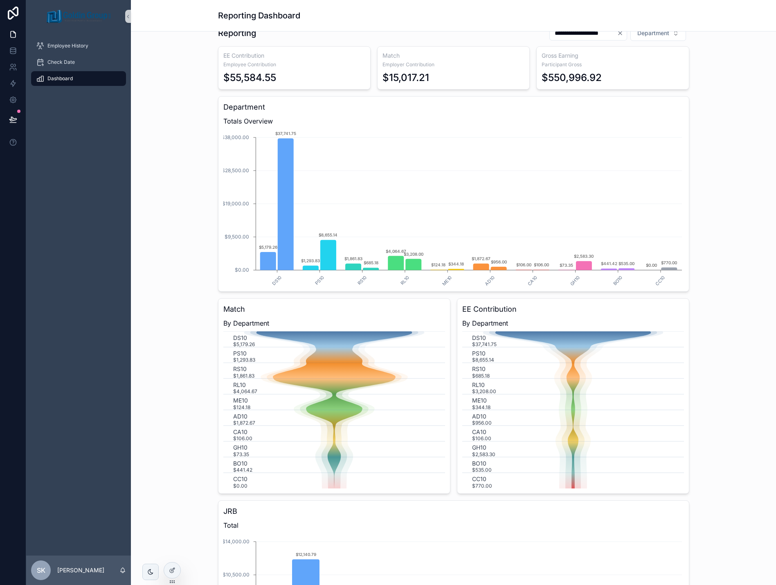
scroll to position [0, 0]
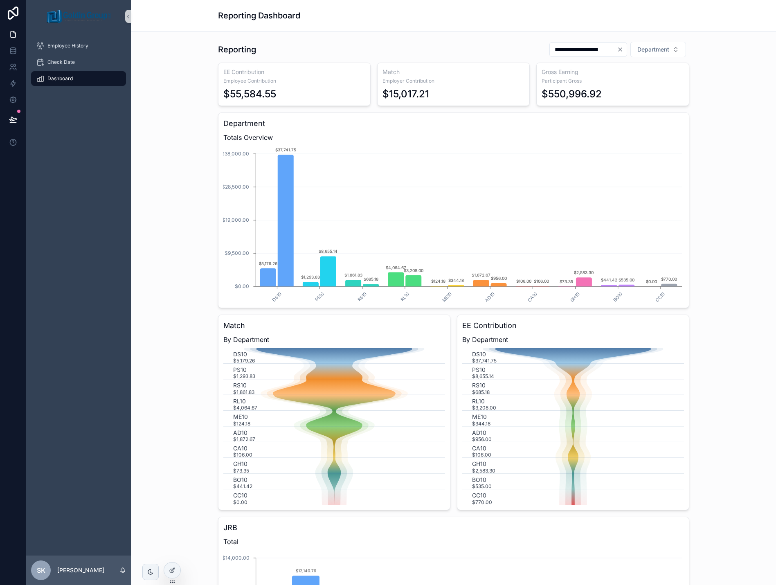
click at [617, 48] on icon "Clear" at bounding box center [620, 49] width 7 height 7
drag, startPoint x: 553, startPoint y: 50, endPoint x: 554, endPoint y: 56, distance: 7.0
click at [560, 50] on input "scrollable content" at bounding box center [593, 49] width 67 height 11
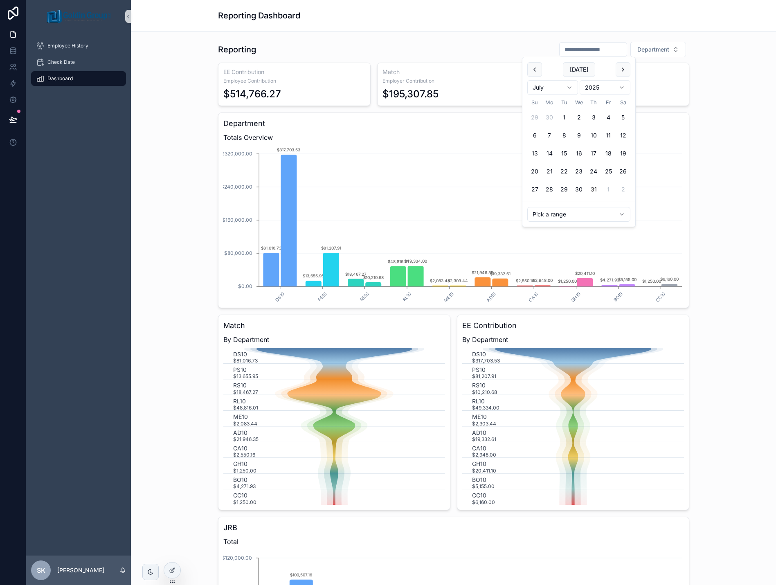
click at [593, 189] on button "31" at bounding box center [594, 189] width 15 height 15
type input "**********"
click at [723, 173] on div "**********" at bounding box center [453, 292] width 645 height 585
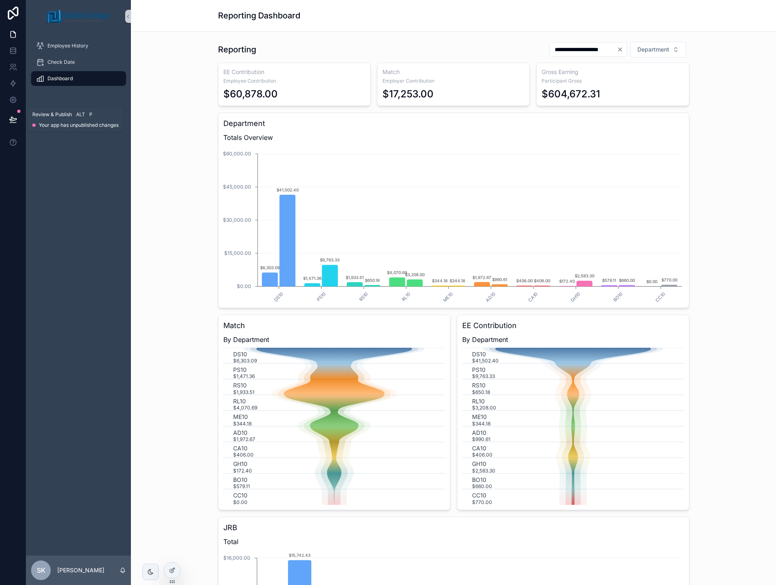
click at [13, 119] on icon at bounding box center [13, 119] width 8 height 8
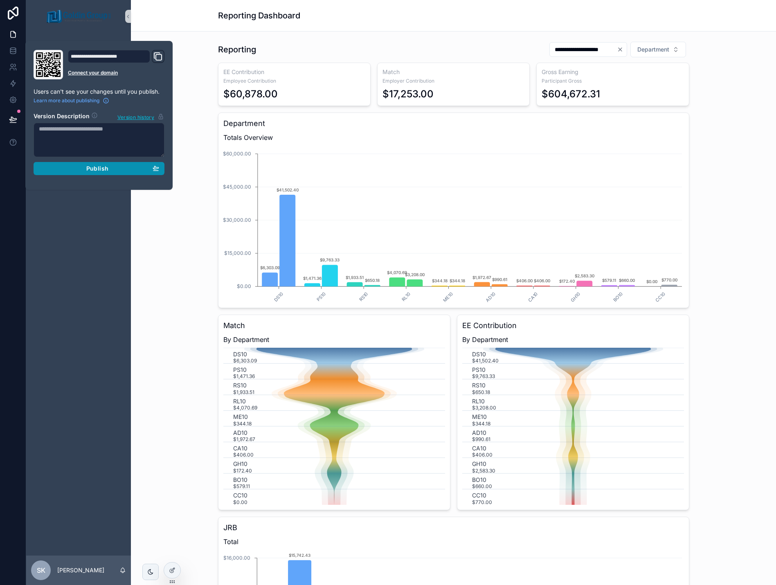
click at [81, 172] on div "Publish" at bounding box center [99, 168] width 120 height 7
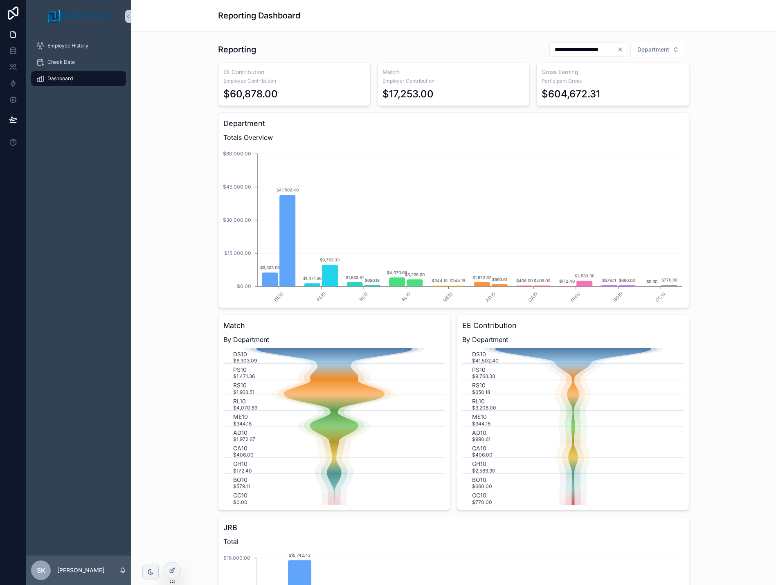
click at [97, 240] on div "Employee History Check Date Dashboard" at bounding box center [78, 294] width 105 height 523
